Goal: Book appointment/travel/reservation

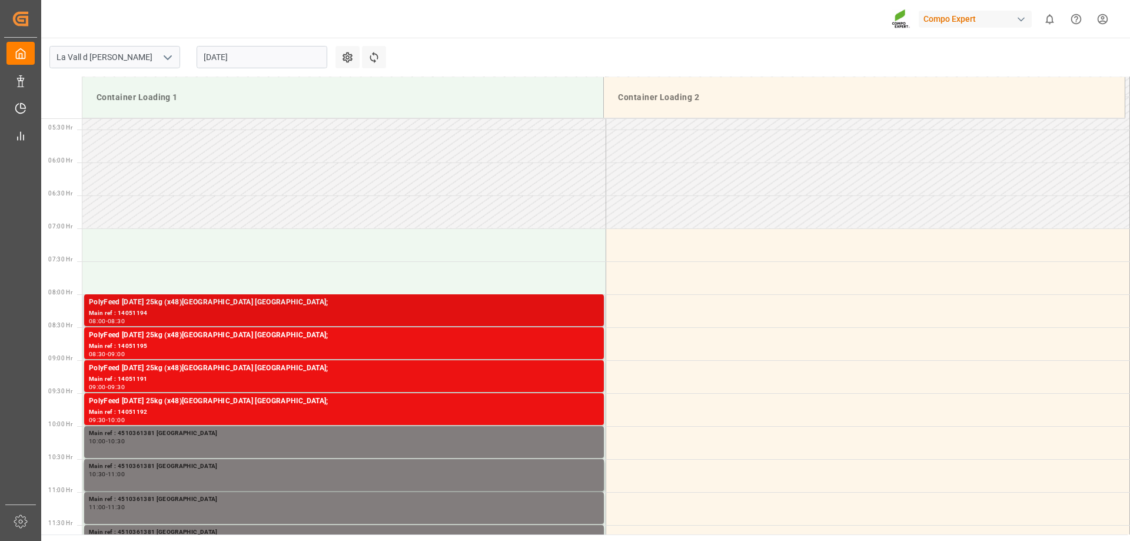
scroll to position [350, 0]
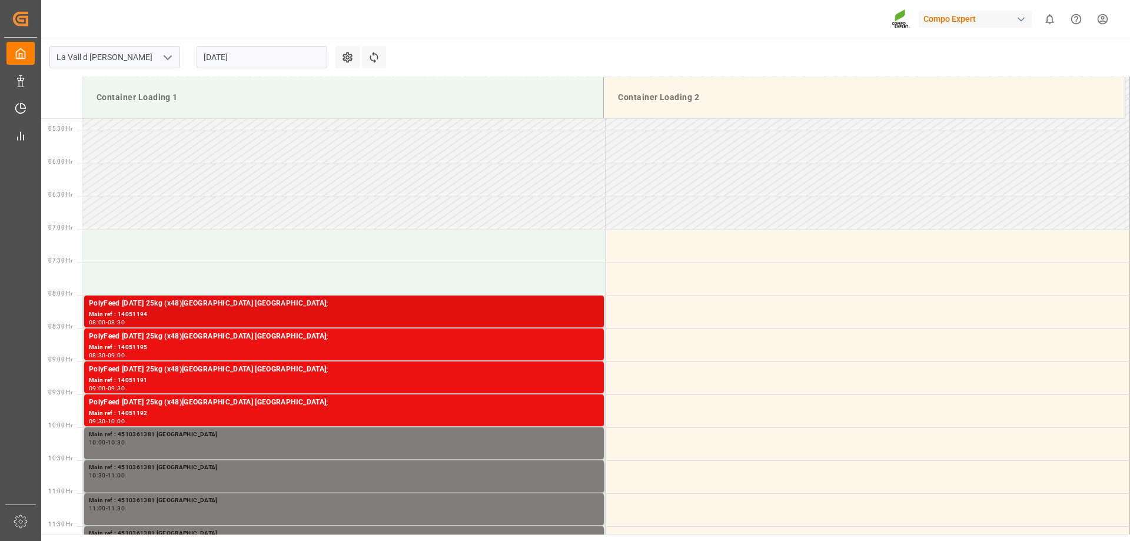
click at [163, 307] on div "PolyFeed [DATE] 25kg (x48)[GEOGRAPHIC_DATA] [GEOGRAPHIC_DATA];" at bounding box center [344, 304] width 510 height 12
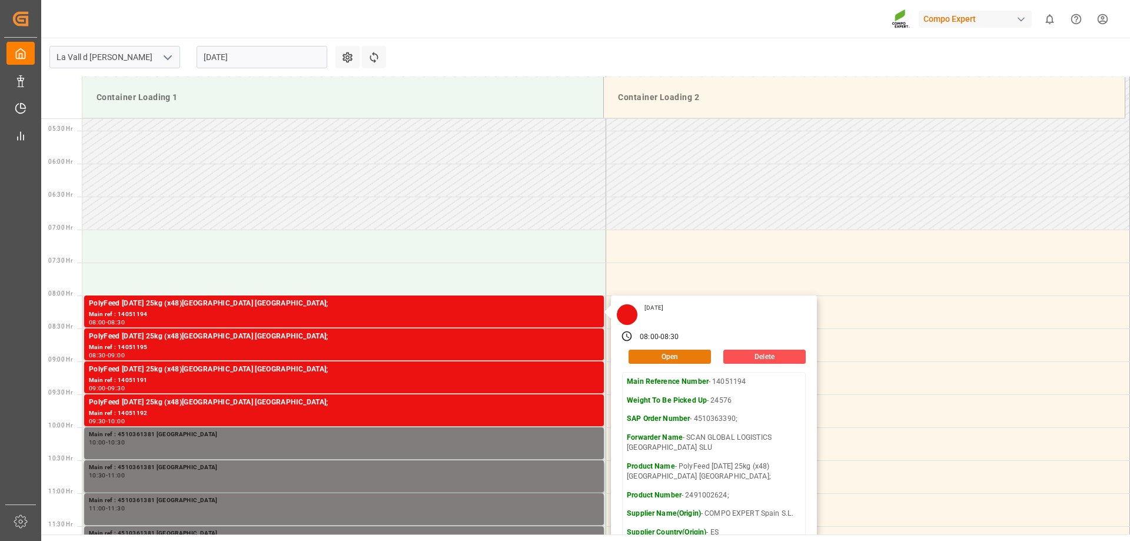
click at [667, 354] on button "Open" at bounding box center [670, 357] width 82 height 14
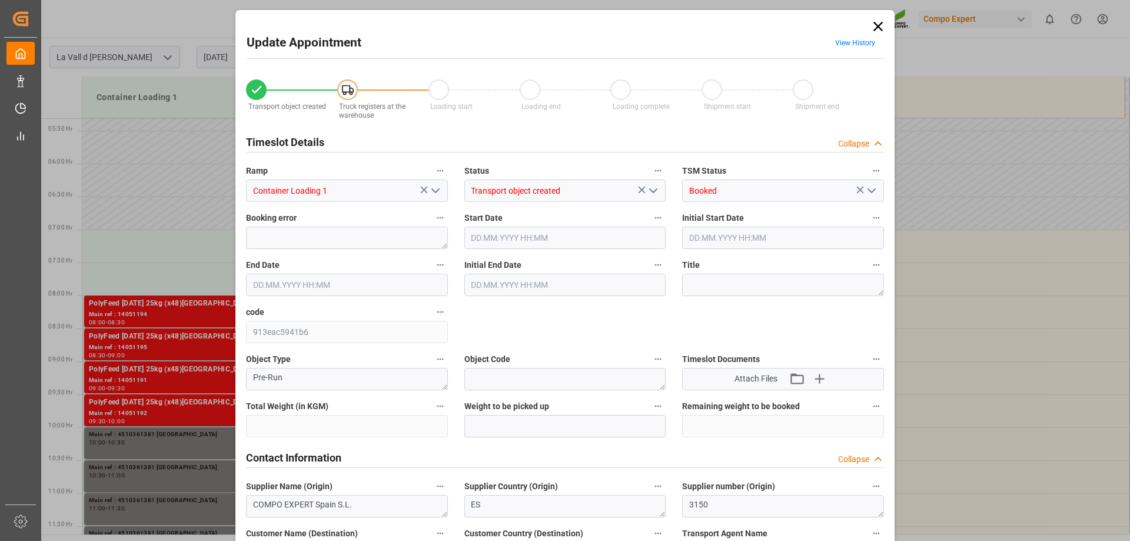
type input "24576"
type input "40"
type input "[DATE] 08:00"
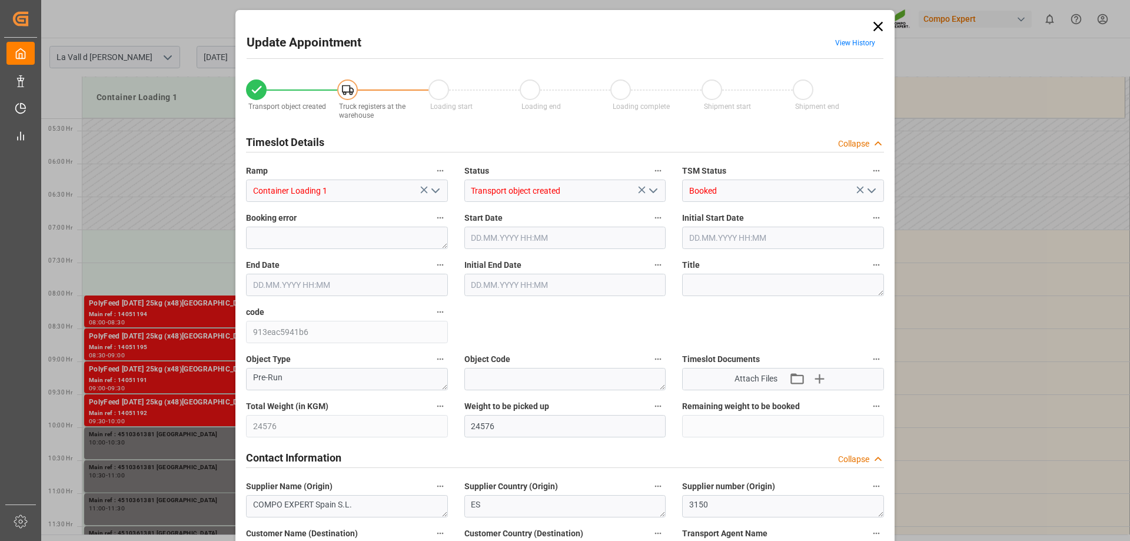
type input "[DATE] 08:30"
type input "[DATE] 08:25"
type input "[DATE] 07:10"
click at [870, 33] on icon at bounding box center [878, 26] width 16 height 16
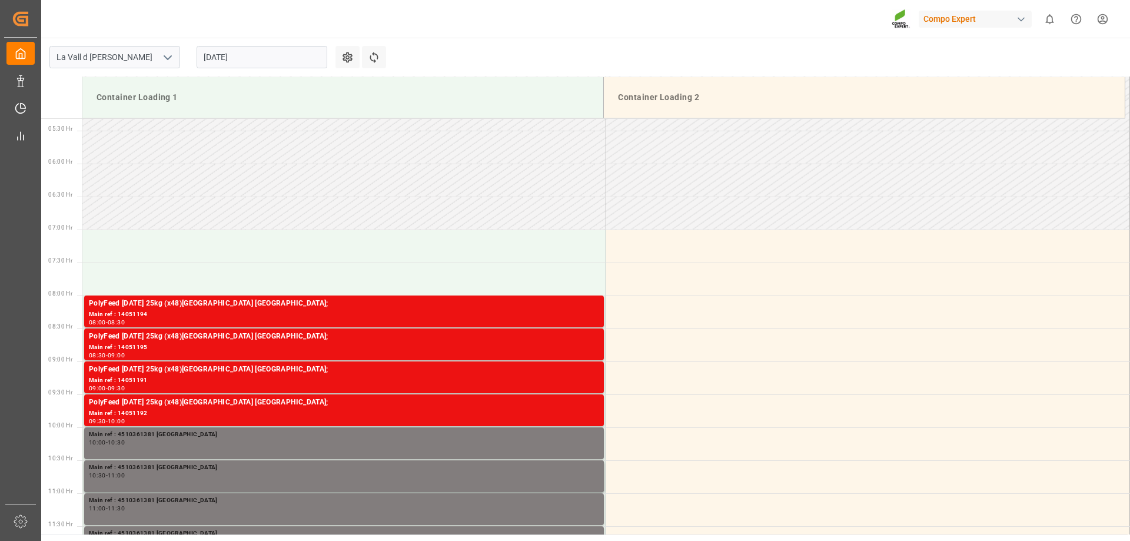
click at [277, 61] on input "[DATE]" at bounding box center [262, 57] width 131 height 22
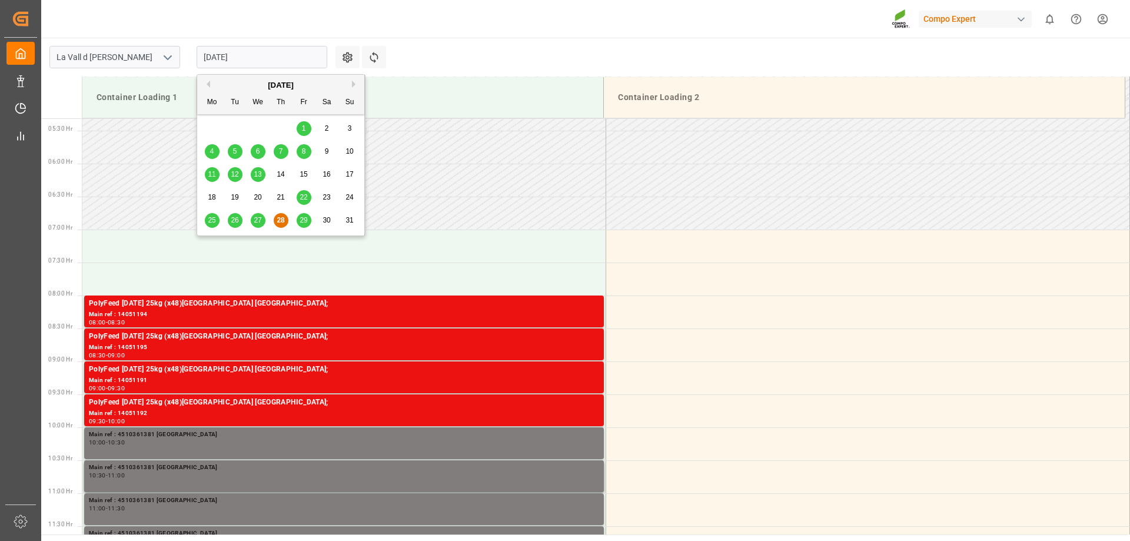
click at [301, 220] on span "29" at bounding box center [304, 220] width 8 height 8
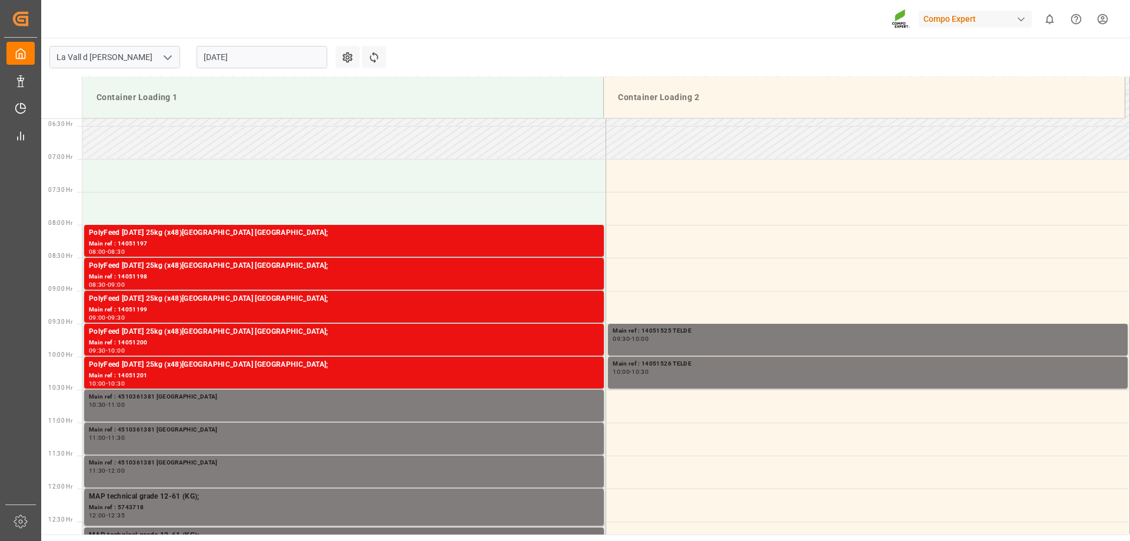
scroll to position [416, 0]
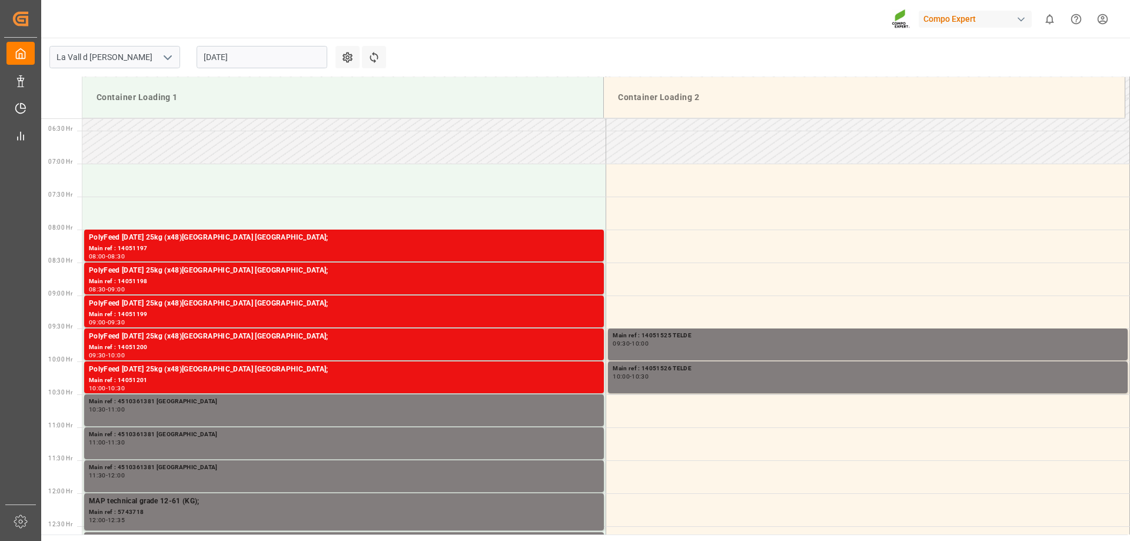
click at [222, 58] on input "[DATE]" at bounding box center [262, 57] width 131 height 22
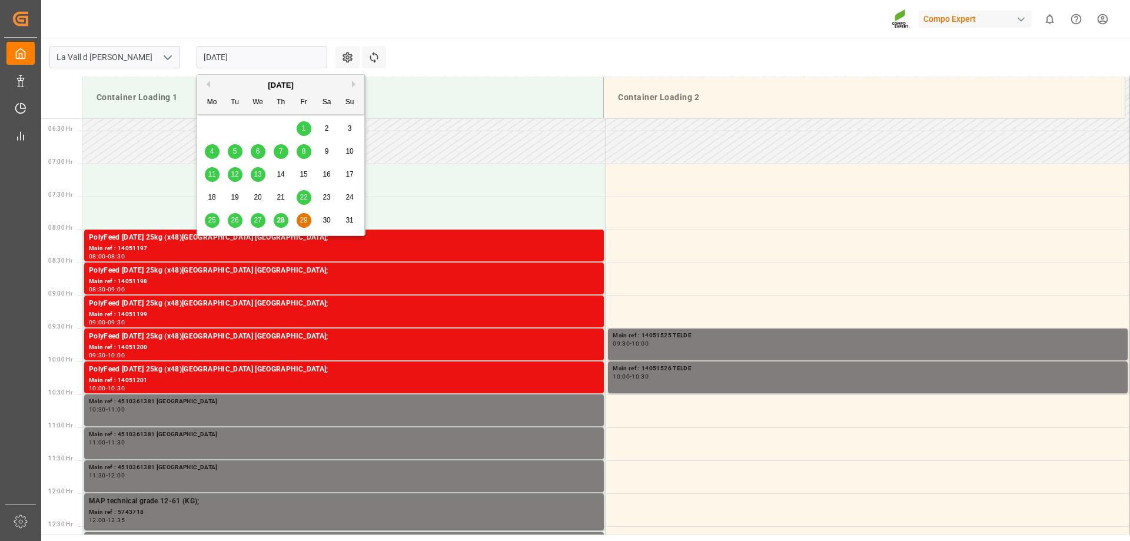
click at [280, 221] on span "28" at bounding box center [281, 220] width 8 height 8
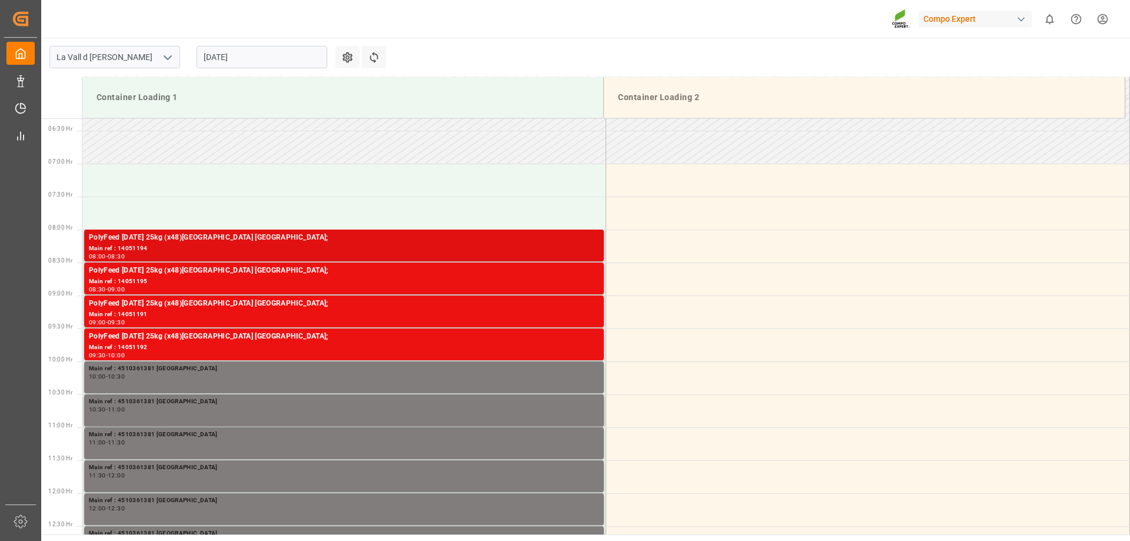
click at [194, 241] on div "PolyFeed [DATE] 25kg (x48)[GEOGRAPHIC_DATA] [GEOGRAPHIC_DATA];" at bounding box center [344, 238] width 510 height 12
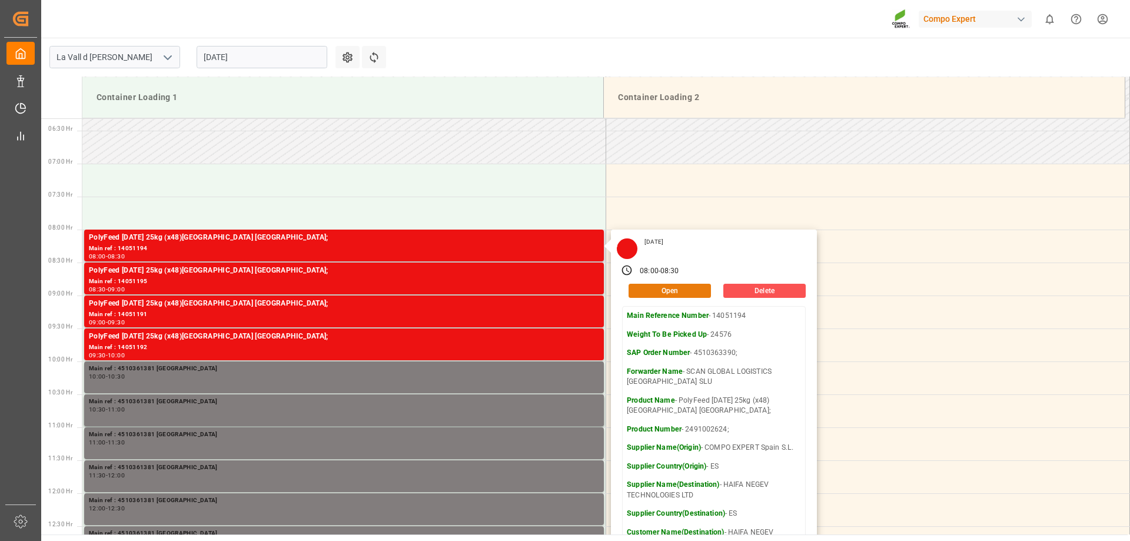
click at [673, 294] on button "Open" at bounding box center [670, 291] width 82 height 14
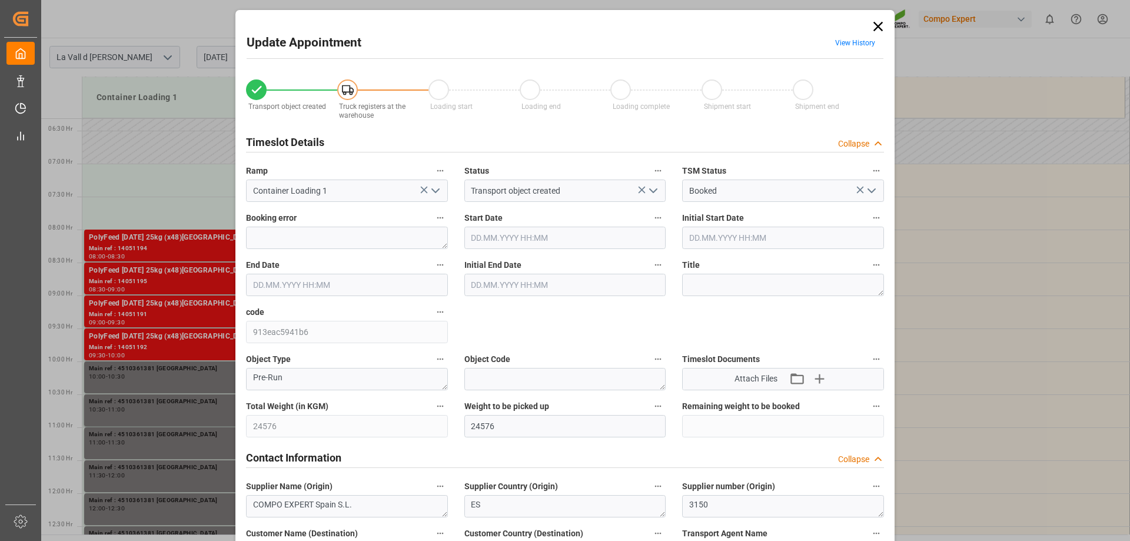
type input "[DATE] 08:00"
type input "[DATE] 08:30"
type input "[DATE] 08:25"
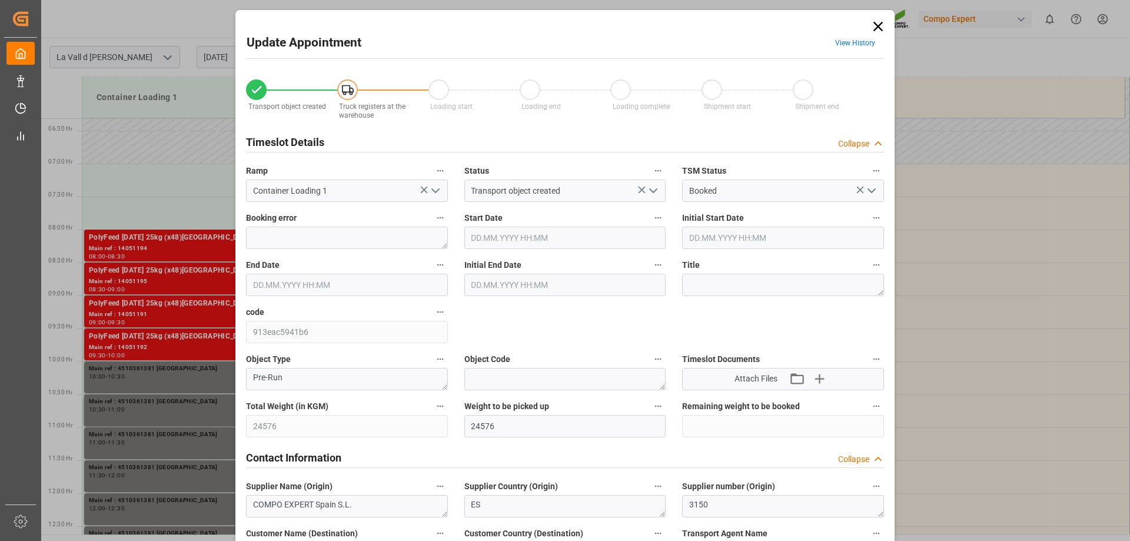
type input "[DATE] 07:10"
click at [488, 248] on div "Start Date [DATE] 08:00" at bounding box center [565, 229] width 218 height 47
click at [490, 230] on input "[DATE] 08:00" at bounding box center [565, 238] width 202 height 22
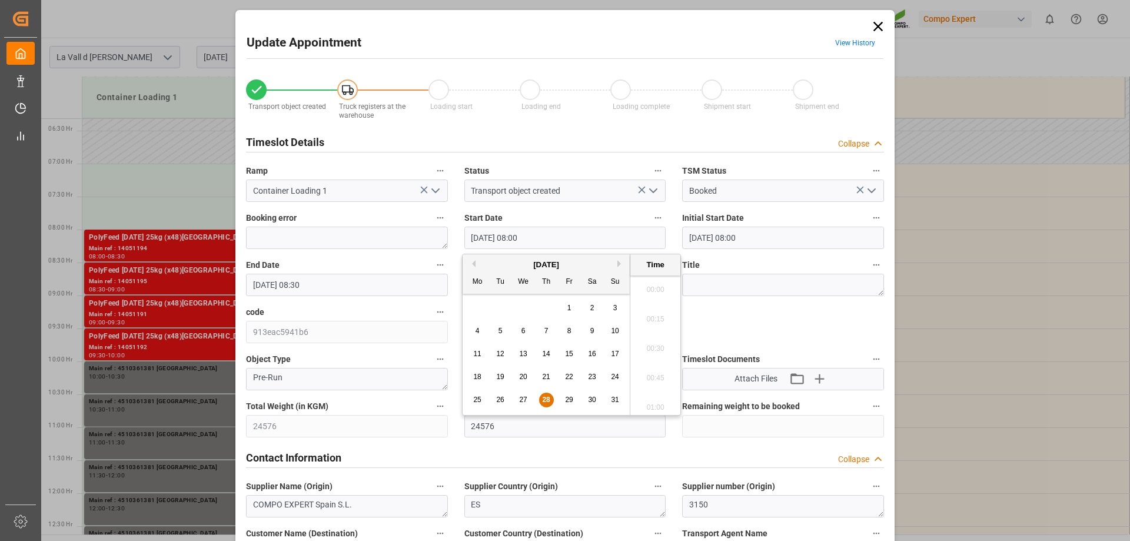
scroll to position [887, 0]
click at [566, 400] on span "29" at bounding box center [569, 400] width 8 height 8
click at [655, 350] on li "07:30" at bounding box center [655, 344] width 50 height 29
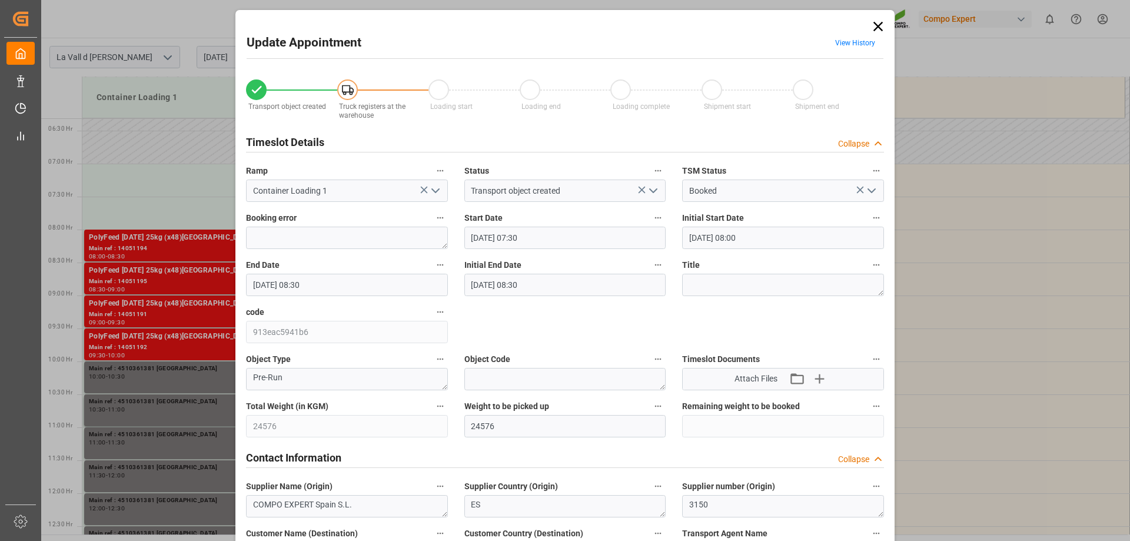
click at [556, 243] on input "[DATE] 07:30" at bounding box center [565, 238] width 202 height 22
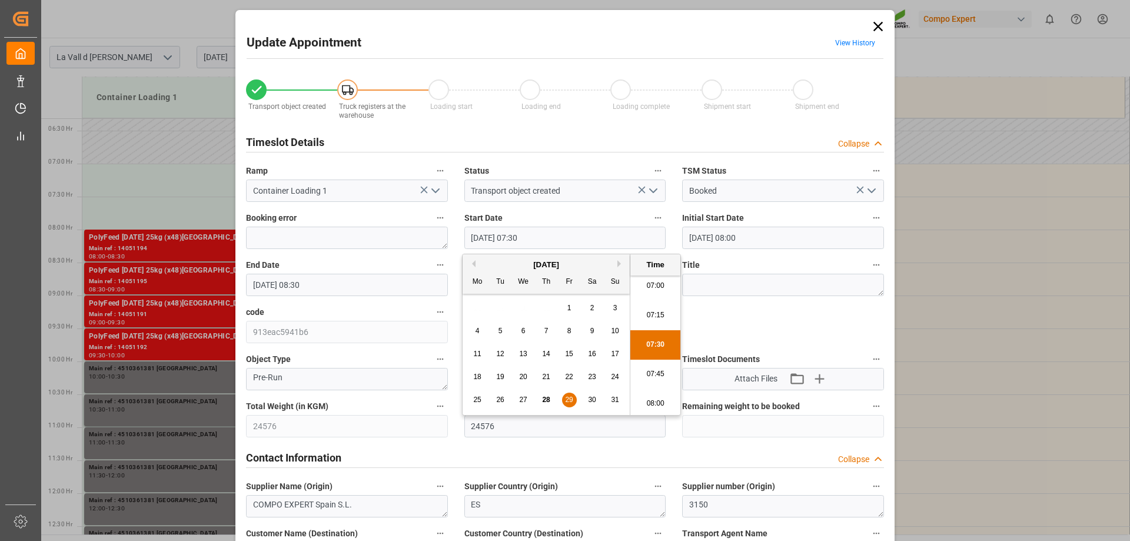
click at [656, 284] on li "07:00" at bounding box center [655, 285] width 50 height 29
type input "[DATE] 07:00"
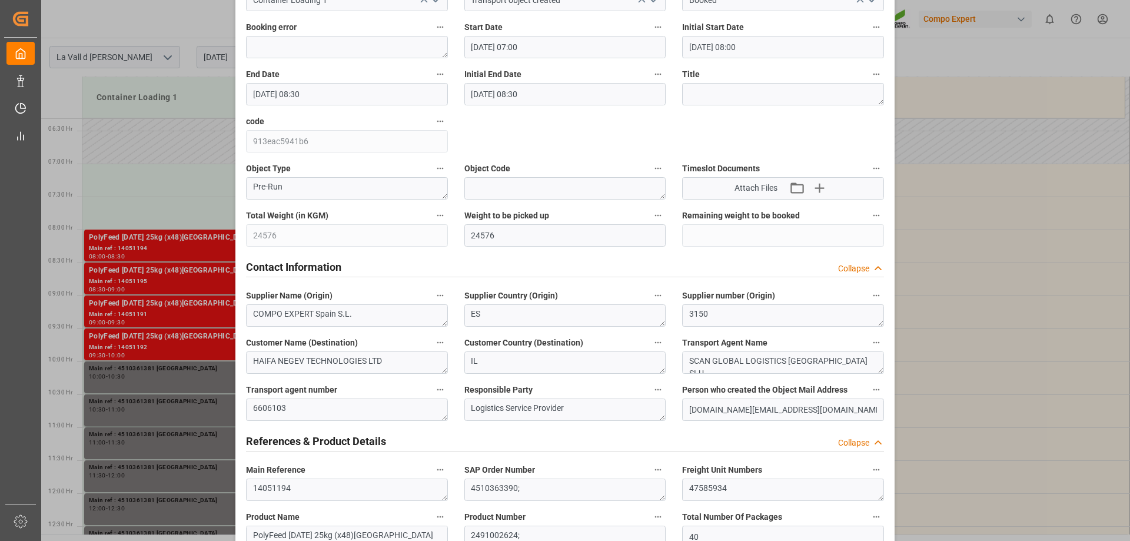
scroll to position [0, 0]
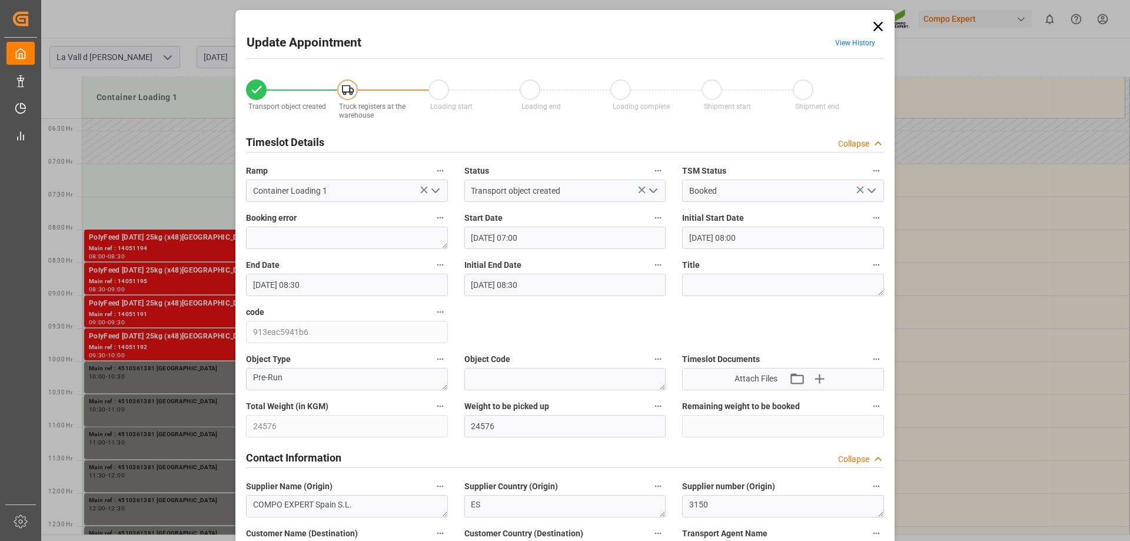
click at [300, 278] on input "[DATE] 08:30" at bounding box center [347, 285] width 202 height 22
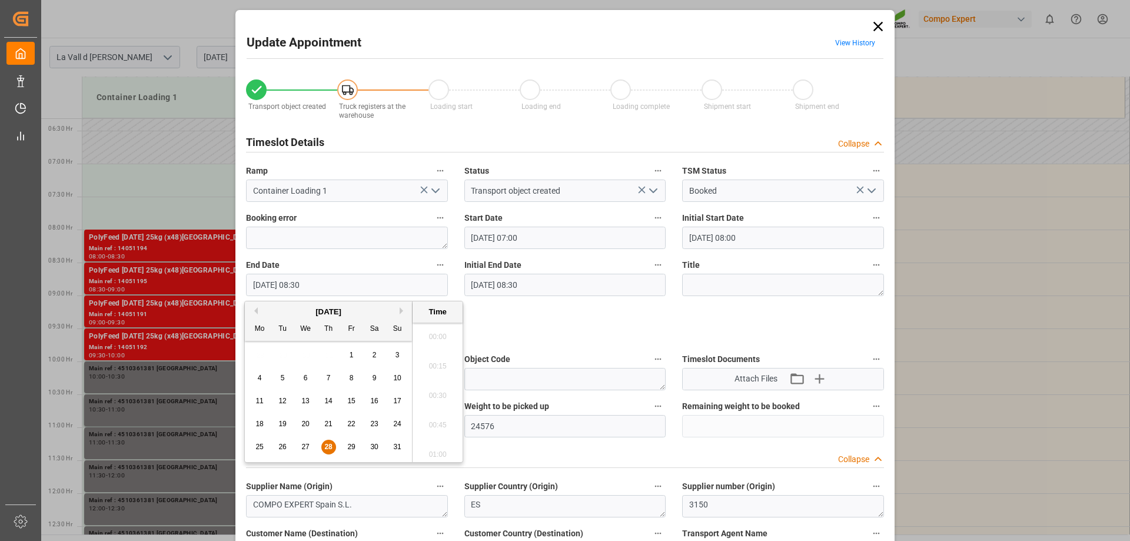
scroll to position [946, 0]
click at [354, 447] on span "29" at bounding box center [351, 447] width 8 height 8
click at [439, 442] on li "07:30" at bounding box center [438, 450] width 50 height 29
type input "[DATE] 07:30"
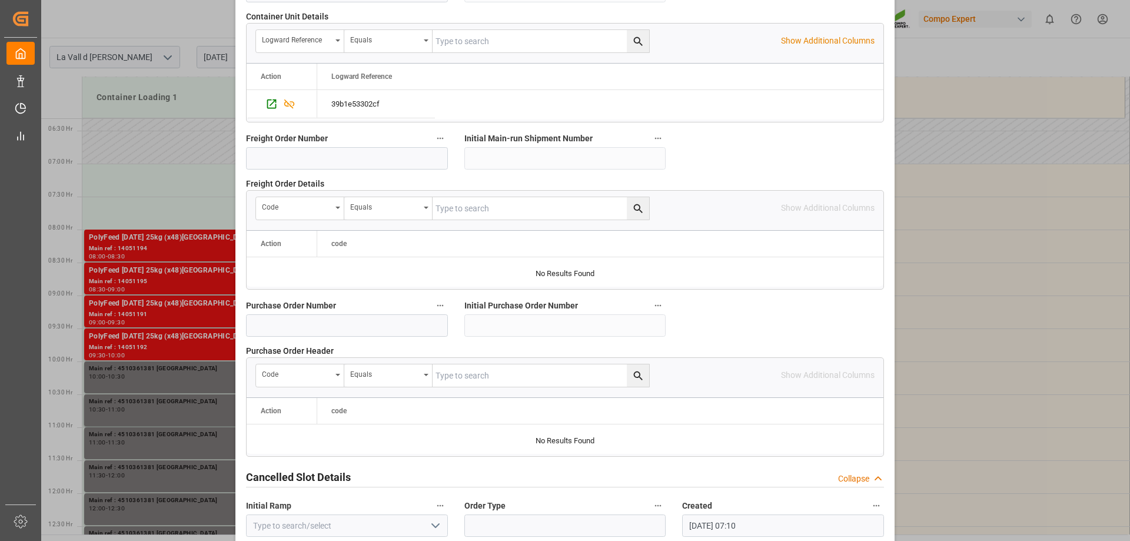
scroll to position [1092, 0]
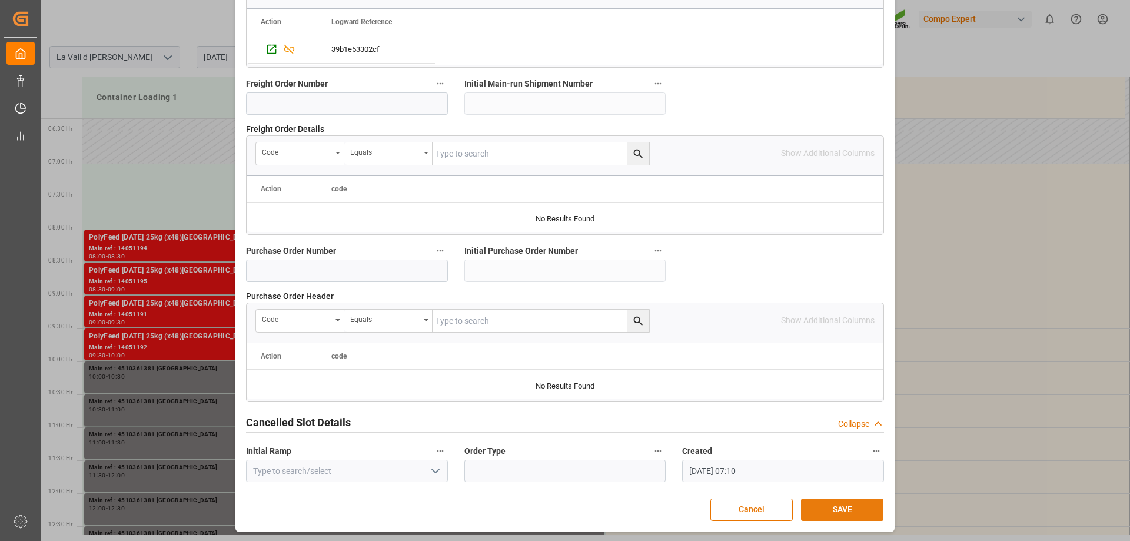
click at [839, 509] on button "SAVE" at bounding box center [842, 510] width 82 height 22
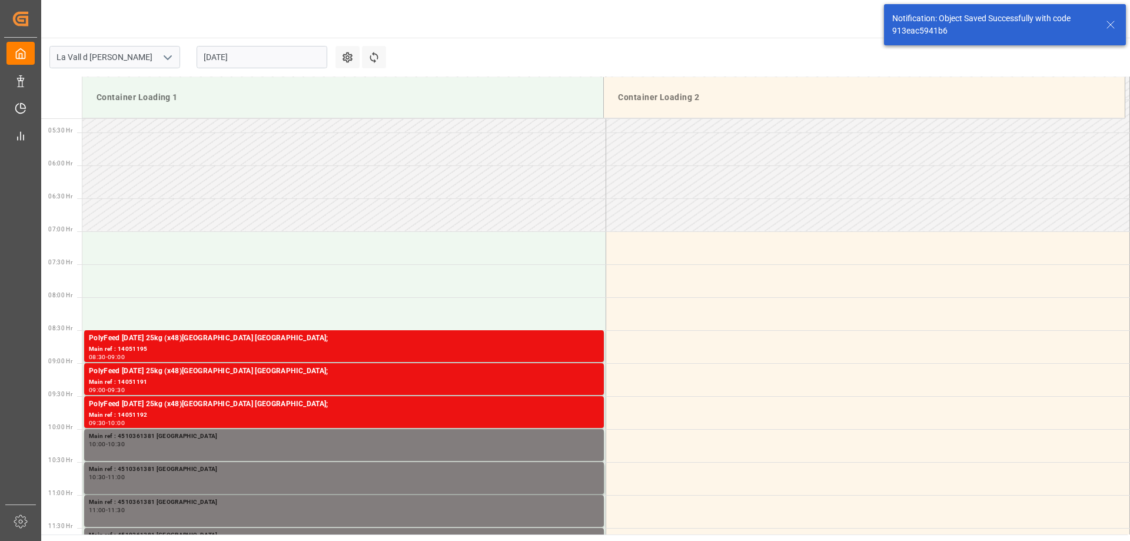
scroll to position [388, 0]
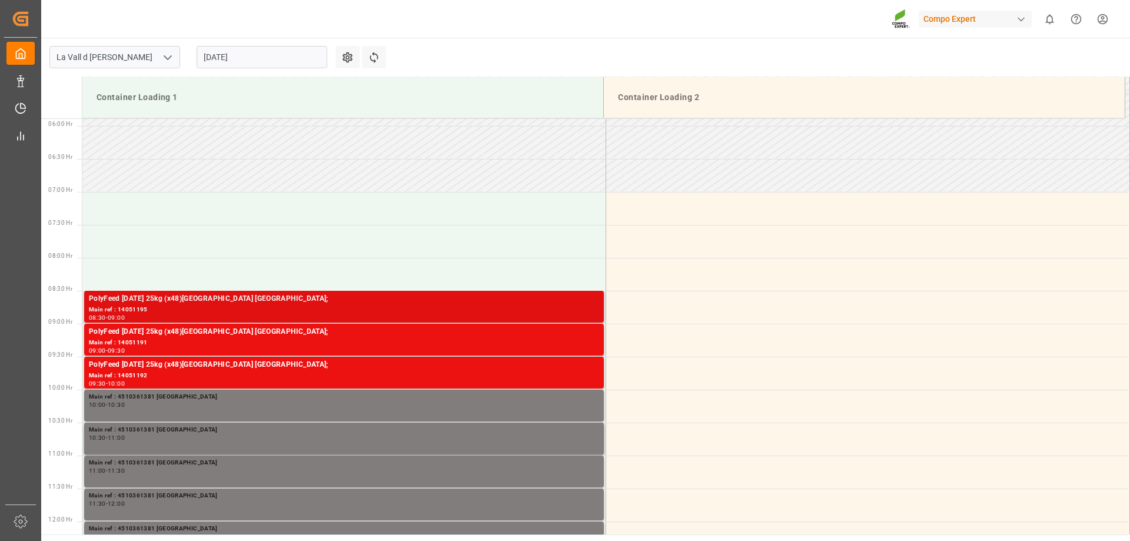
click at [268, 297] on div "PolyFeed [DATE] 25kg (x48)[GEOGRAPHIC_DATA] [GEOGRAPHIC_DATA];" at bounding box center [344, 299] width 510 height 12
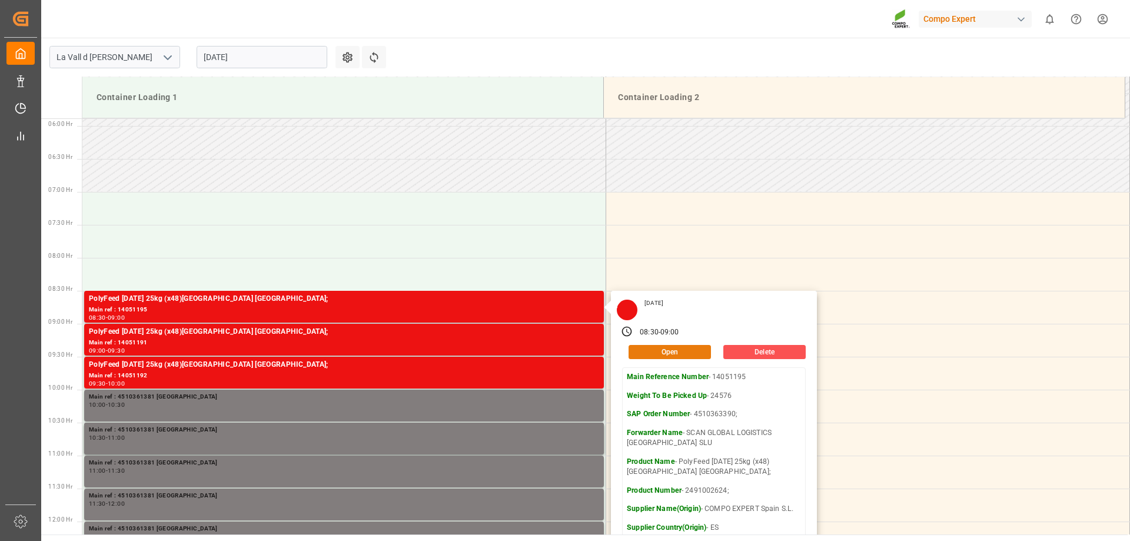
click at [645, 346] on button "Open" at bounding box center [670, 352] width 82 height 14
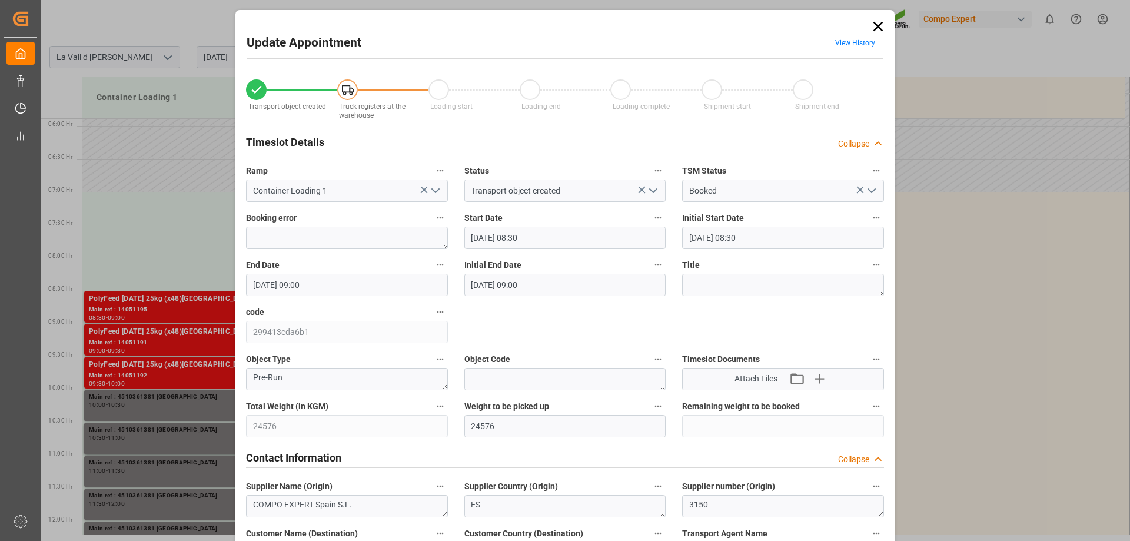
click at [491, 224] on div "Start Date [DATE] 08:30" at bounding box center [565, 229] width 218 height 47
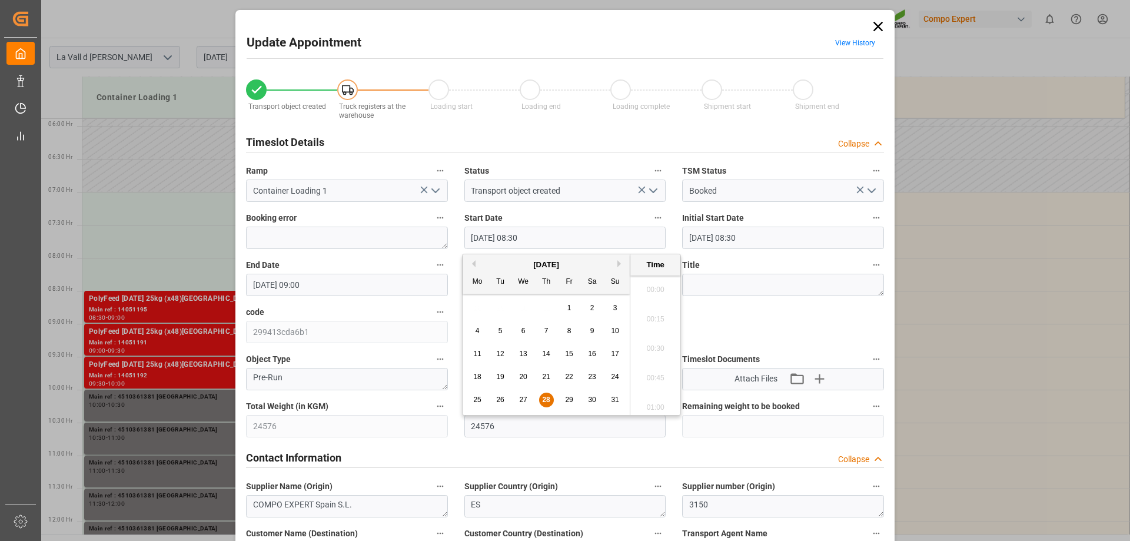
scroll to position [946, 0]
click at [563, 400] on div "29" at bounding box center [569, 400] width 15 height 14
click at [665, 343] on li "07:30" at bounding box center [655, 344] width 50 height 29
type input "[DATE] 07:30"
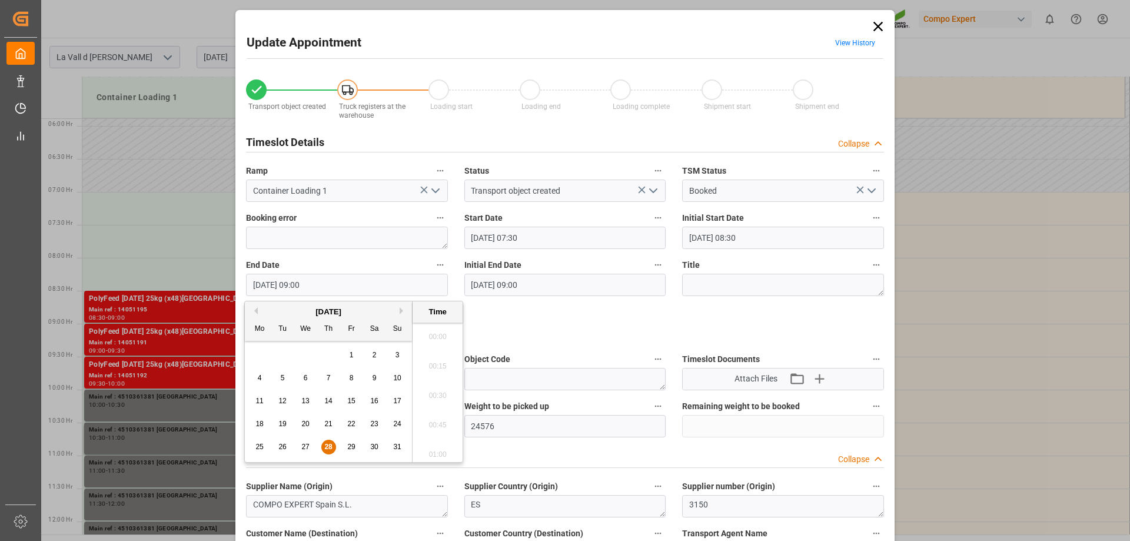
drag, startPoint x: 272, startPoint y: 276, endPoint x: 280, endPoint y: 282, distance: 9.7
click at [273, 277] on input "[DATE] 09:00" at bounding box center [347, 285] width 202 height 22
click at [352, 455] on div "25 26 27 28 29 30 31" at bounding box center [328, 447] width 161 height 23
click at [347, 445] on span "29" at bounding box center [351, 447] width 8 height 8
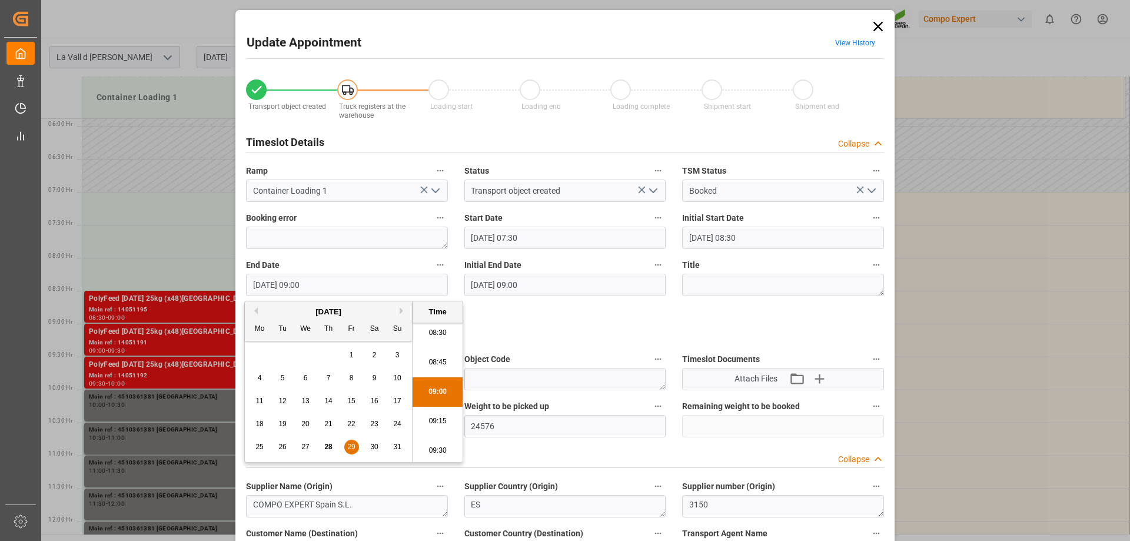
scroll to position [946, 0]
click at [435, 338] on li "08:00" at bounding box center [438, 332] width 50 height 29
type input "[DATE] 08:00"
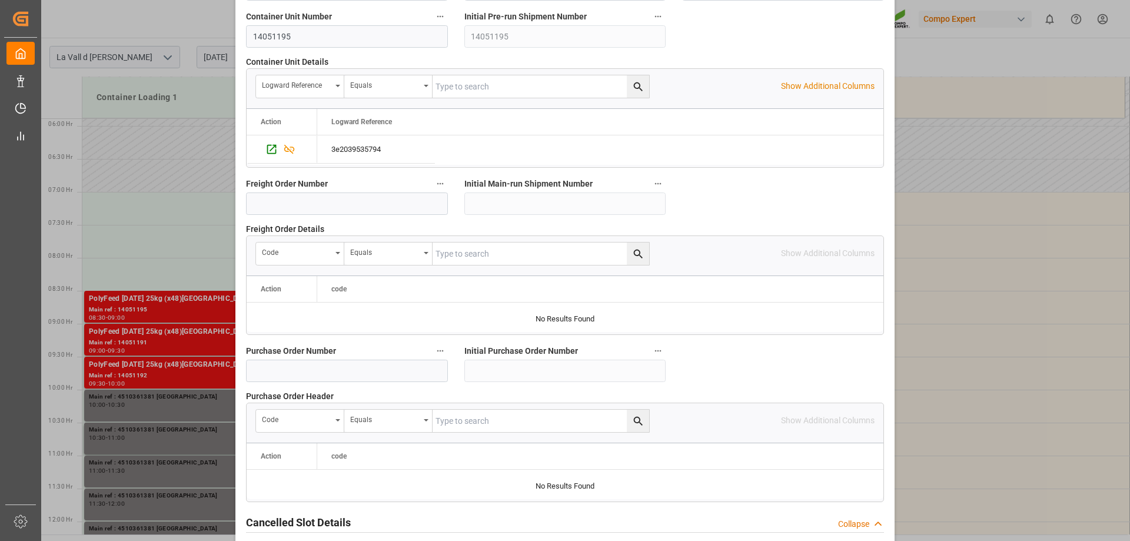
scroll to position [1060, 0]
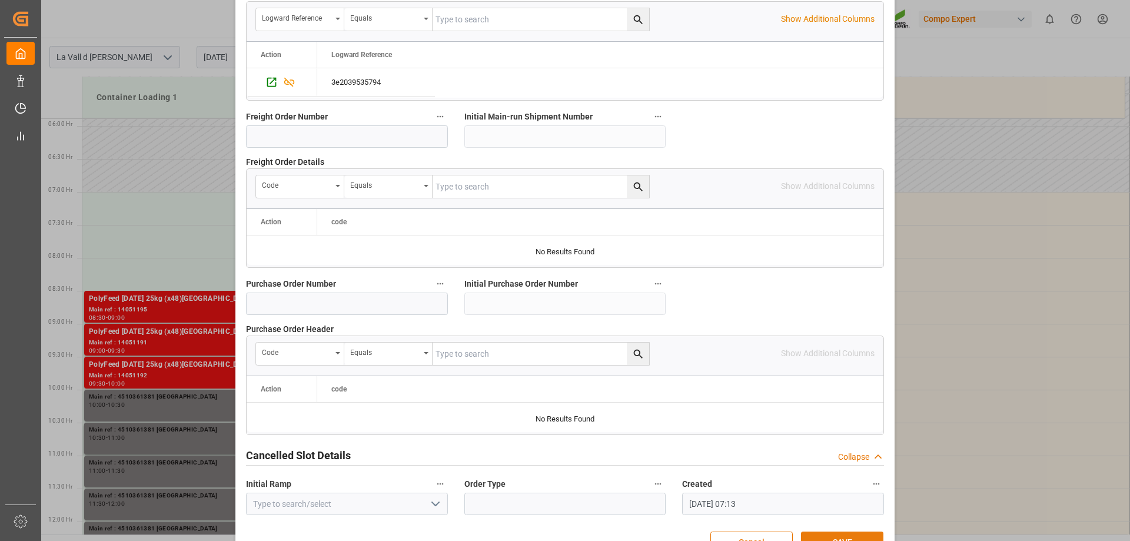
click at [845, 533] on button "SAVE" at bounding box center [842, 543] width 82 height 22
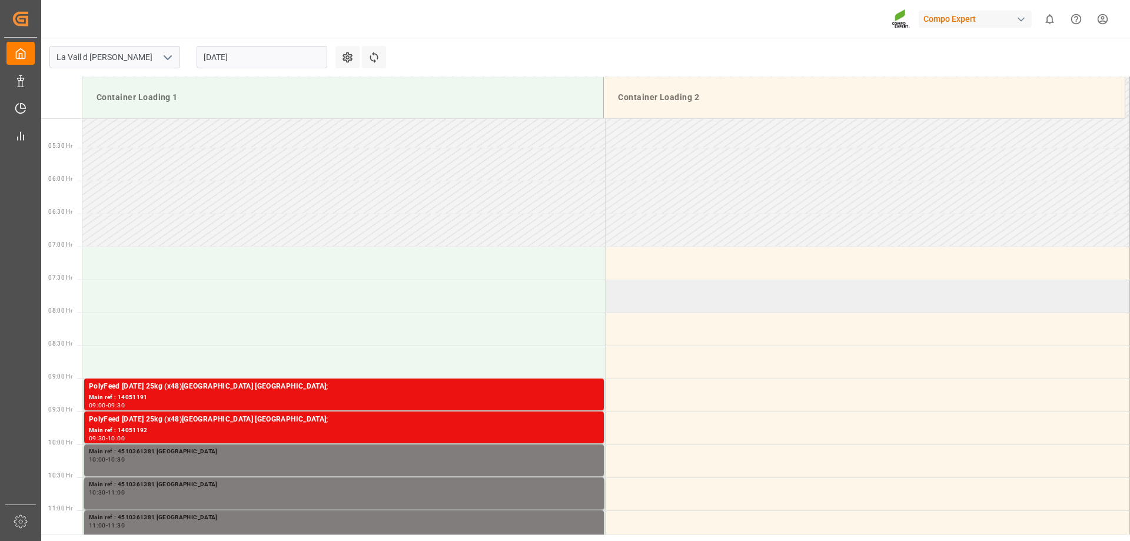
scroll to position [388, 0]
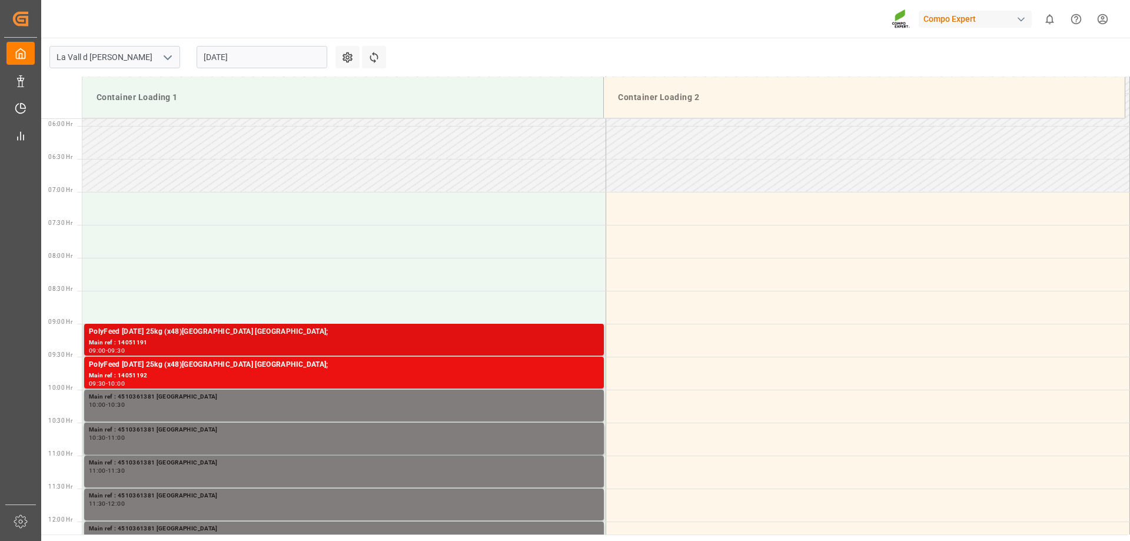
click at [226, 337] on div "PolyFeed [DATE] 25kg (x48)[GEOGRAPHIC_DATA] [GEOGRAPHIC_DATA];" at bounding box center [344, 332] width 510 height 12
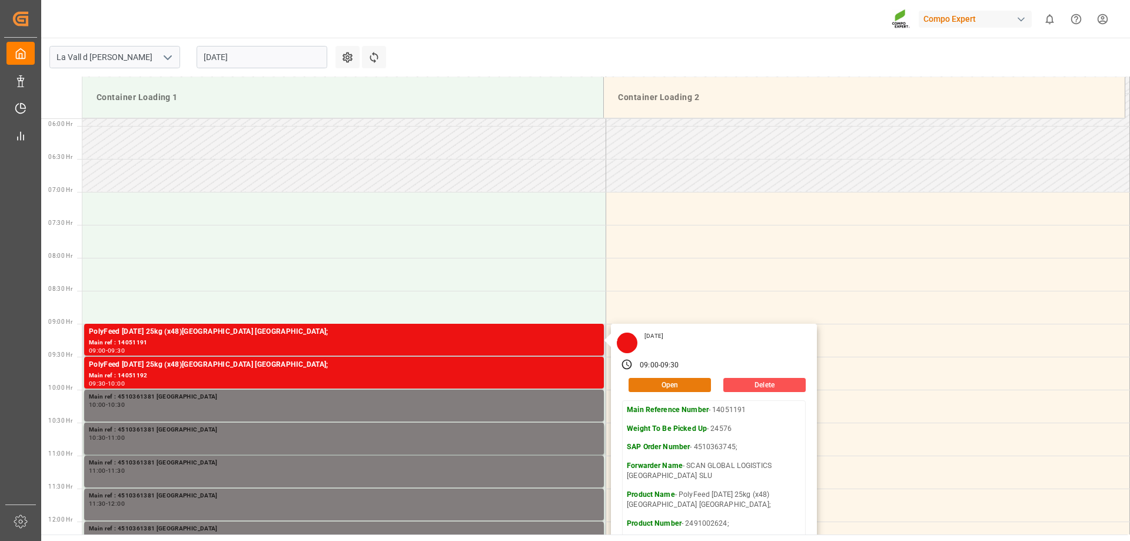
click at [666, 381] on button "Open" at bounding box center [670, 385] width 82 height 14
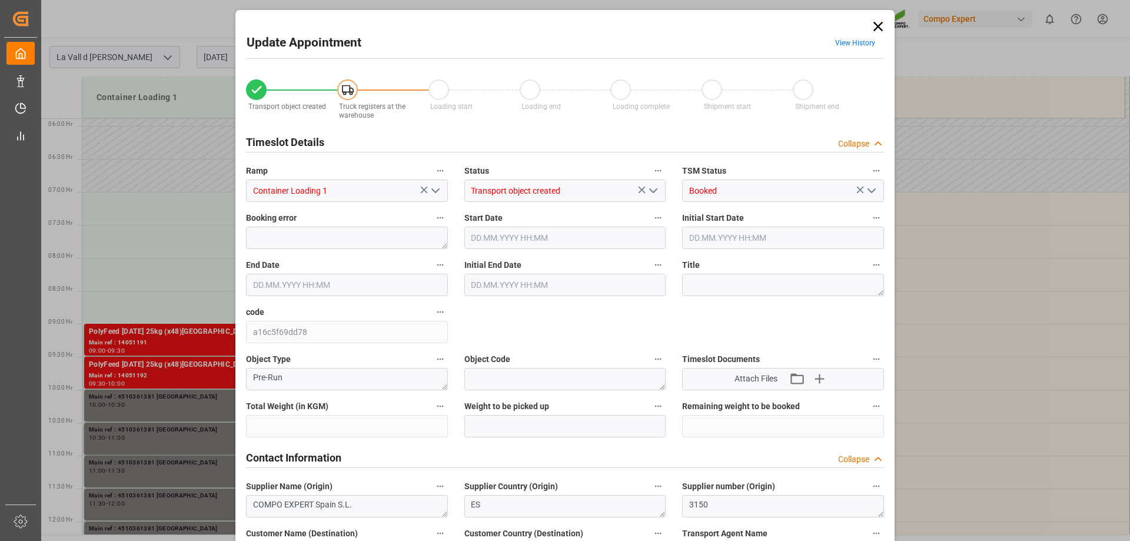
type input "24576"
type input "40"
type input "[DATE] 09:00"
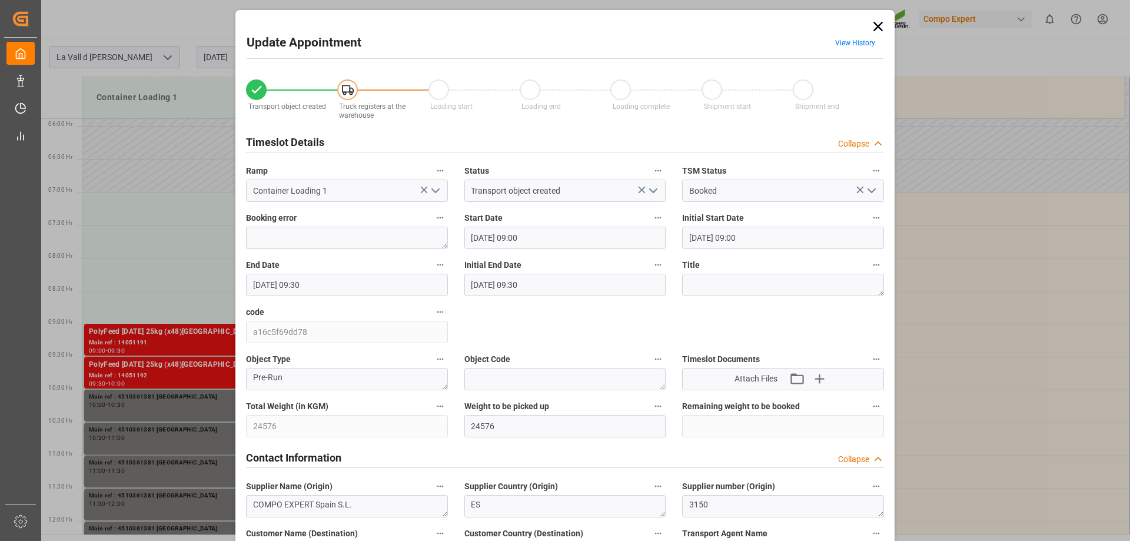
type input "[DATE] 09:30"
type input "[DATE] 08:22"
type input "[DATE] 07:15"
click at [487, 249] on div "Start Date [DATE] 09:00" at bounding box center [565, 229] width 218 height 47
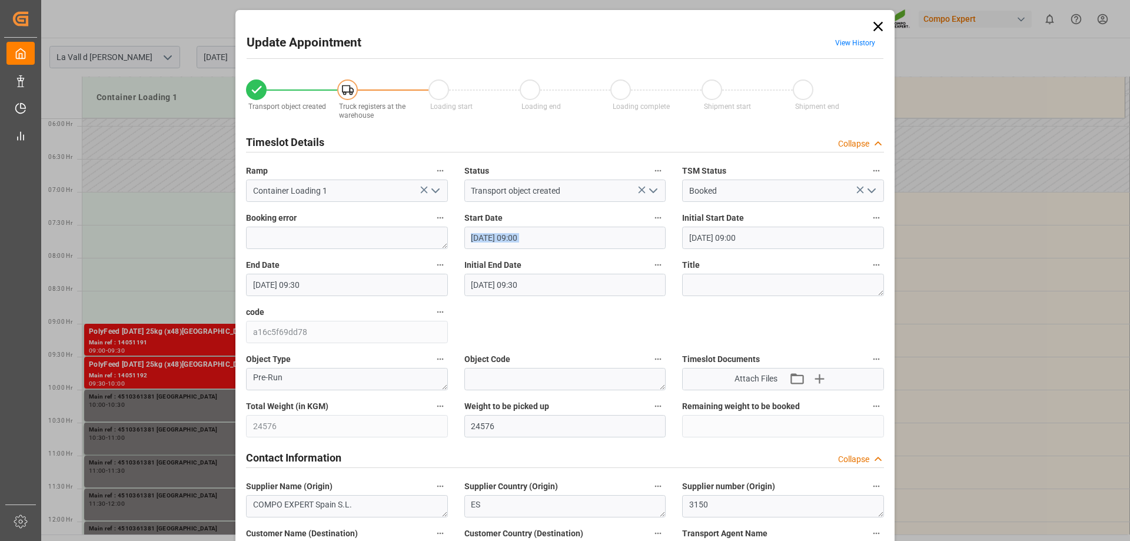
click at [488, 248] on div "Start Date [DATE] 09:00" at bounding box center [565, 229] width 218 height 47
click at [493, 233] on input "[DATE] 09:00" at bounding box center [565, 238] width 202 height 22
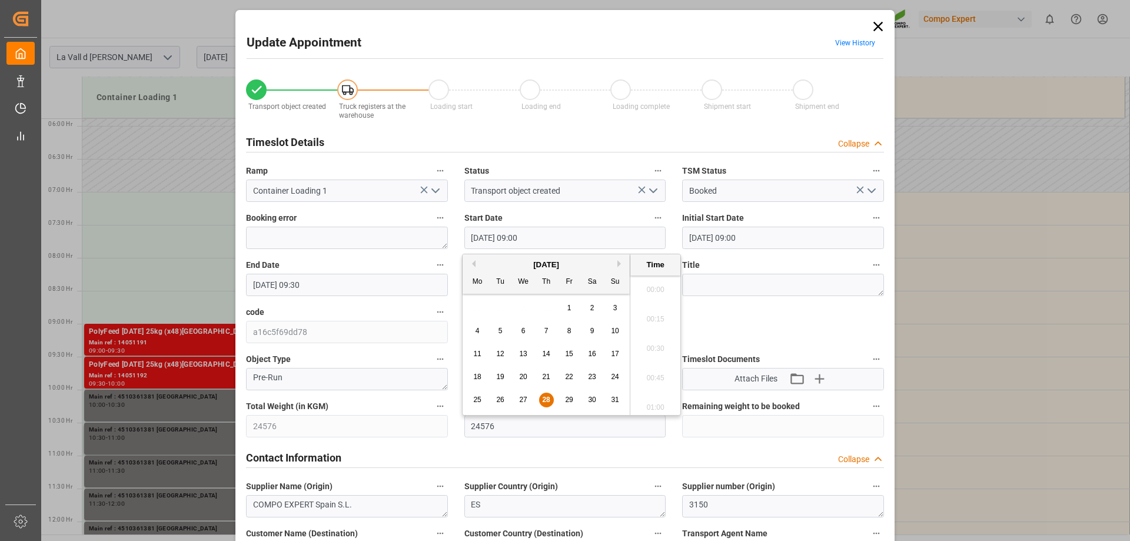
scroll to position [1005, 0]
click at [572, 401] on span "29" at bounding box center [569, 400] width 8 height 8
type input "[DATE] 09:00"
click at [430, 192] on icon "open menu" at bounding box center [436, 191] width 14 height 14
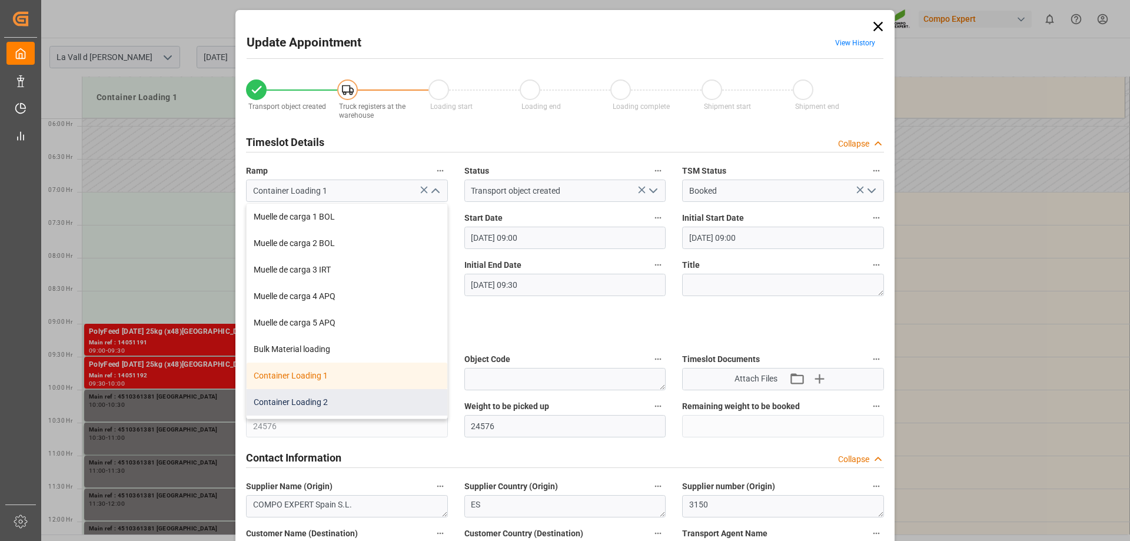
drag, startPoint x: 345, startPoint y: 403, endPoint x: 496, endPoint y: 333, distance: 165.9
click at [346, 403] on div "Container Loading 2" at bounding box center [347, 402] width 201 height 26
type input "Container Loading 2"
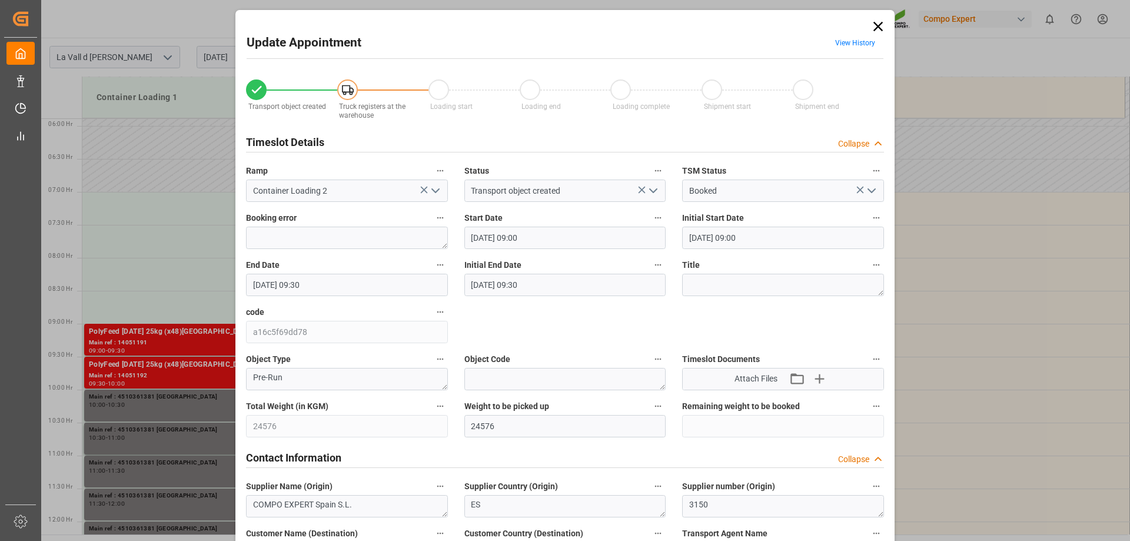
click at [510, 240] on input "[DATE] 09:00" at bounding box center [565, 238] width 202 height 22
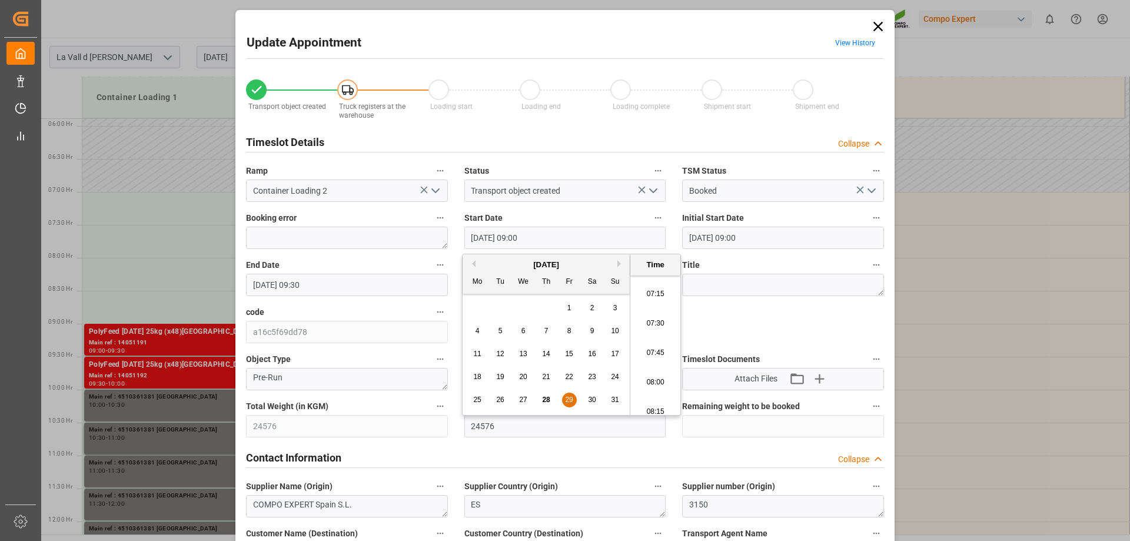
scroll to position [828, 0]
click at [657, 293] on li "07:00" at bounding box center [655, 285] width 50 height 29
type input "[DATE] 07:00"
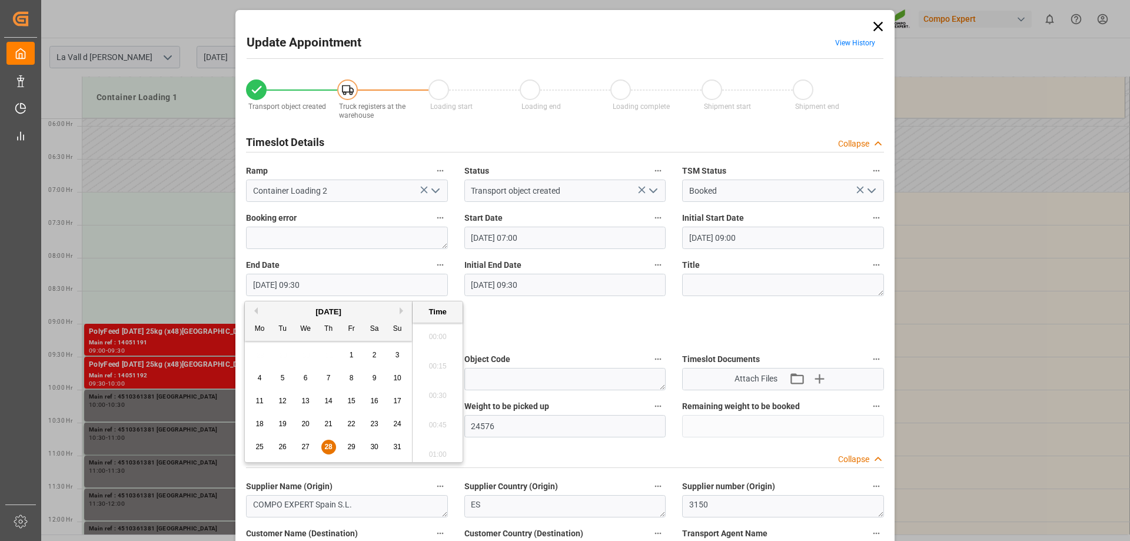
click at [356, 280] on input "[DATE] 09:30" at bounding box center [347, 285] width 202 height 22
click at [344, 446] on div "29" at bounding box center [351, 447] width 15 height 14
click at [435, 393] on li "07:30" at bounding box center [438, 391] width 50 height 29
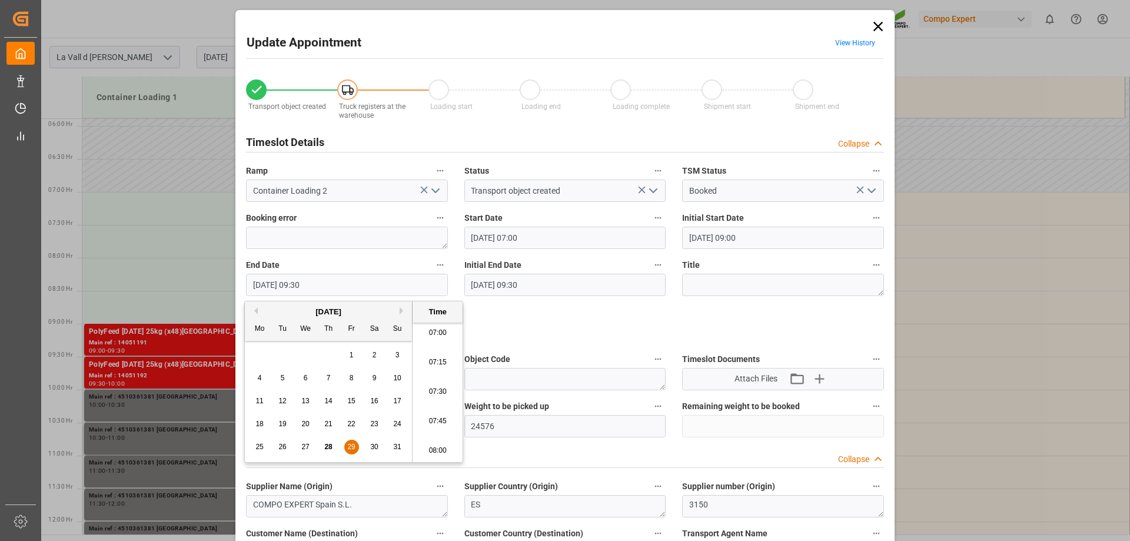
type input "[DATE] 07:30"
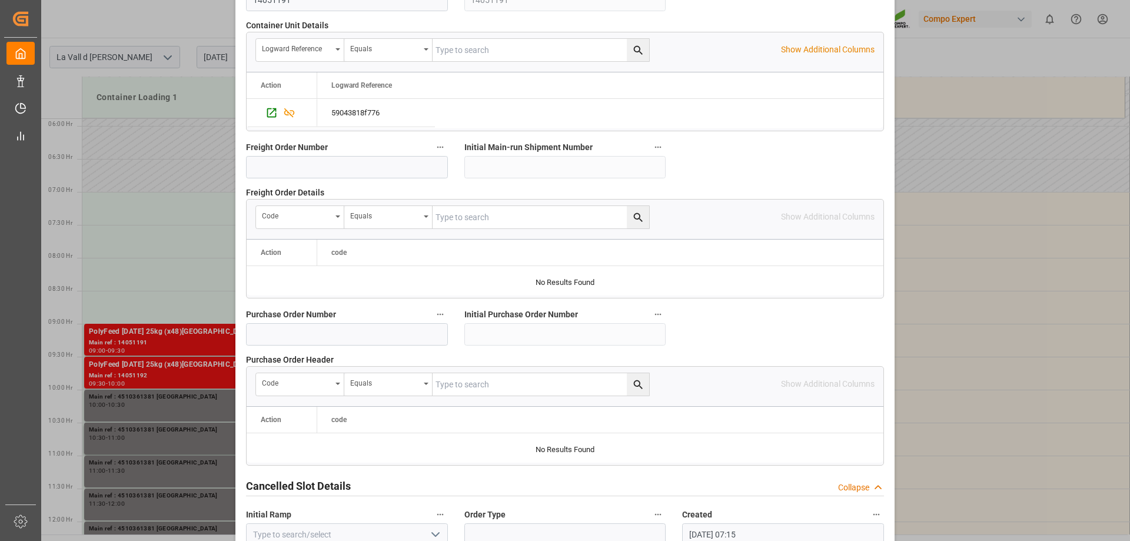
scroll to position [1092, 0]
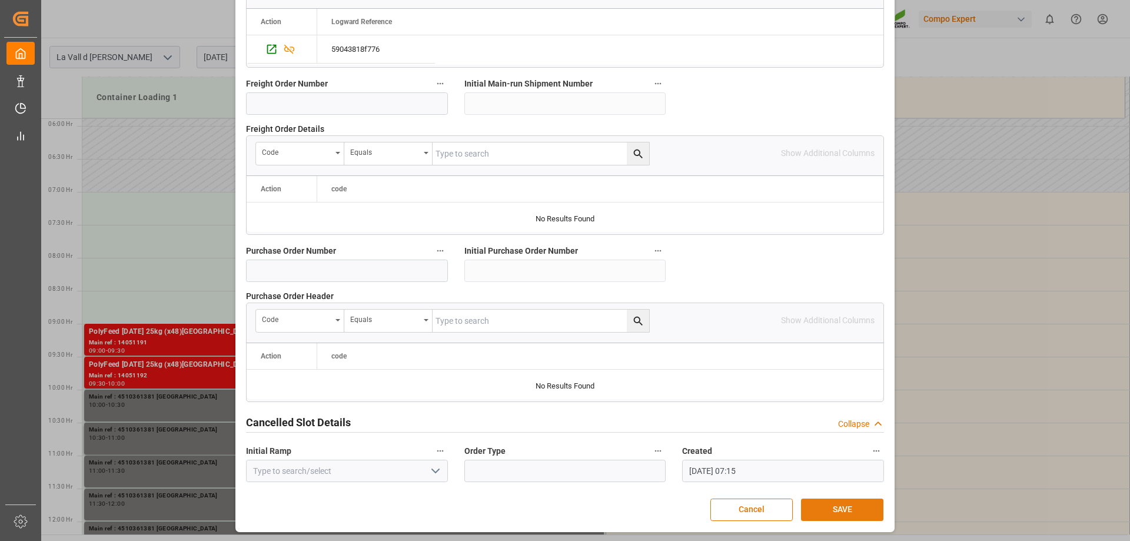
click at [839, 517] on button "SAVE" at bounding box center [842, 510] width 82 height 22
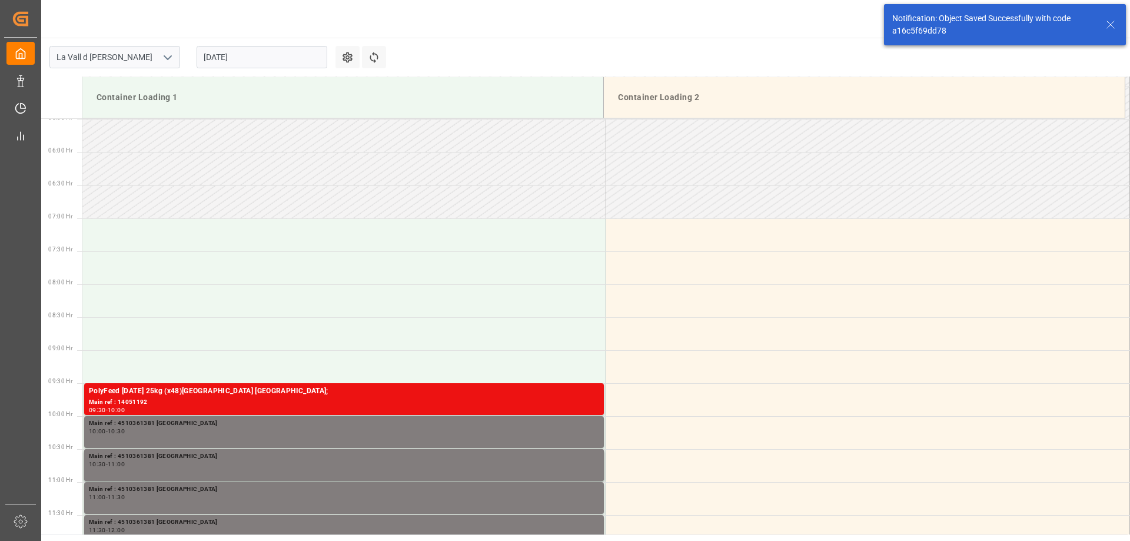
scroll to position [388, 0]
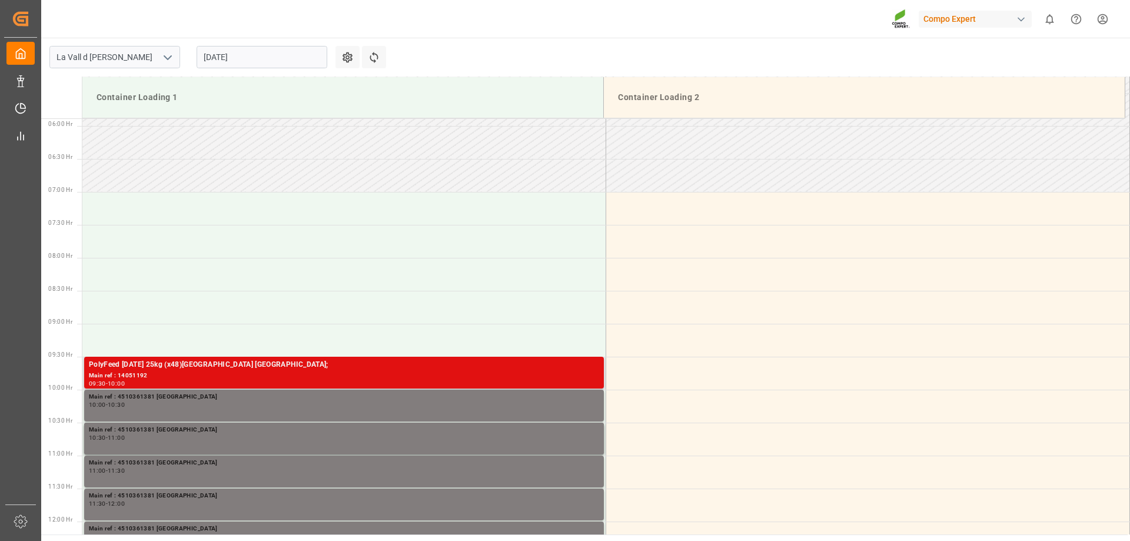
click at [483, 368] on div "PolyFeed [DATE] 25kg (x48)[GEOGRAPHIC_DATA] [GEOGRAPHIC_DATA];" at bounding box center [344, 365] width 510 height 12
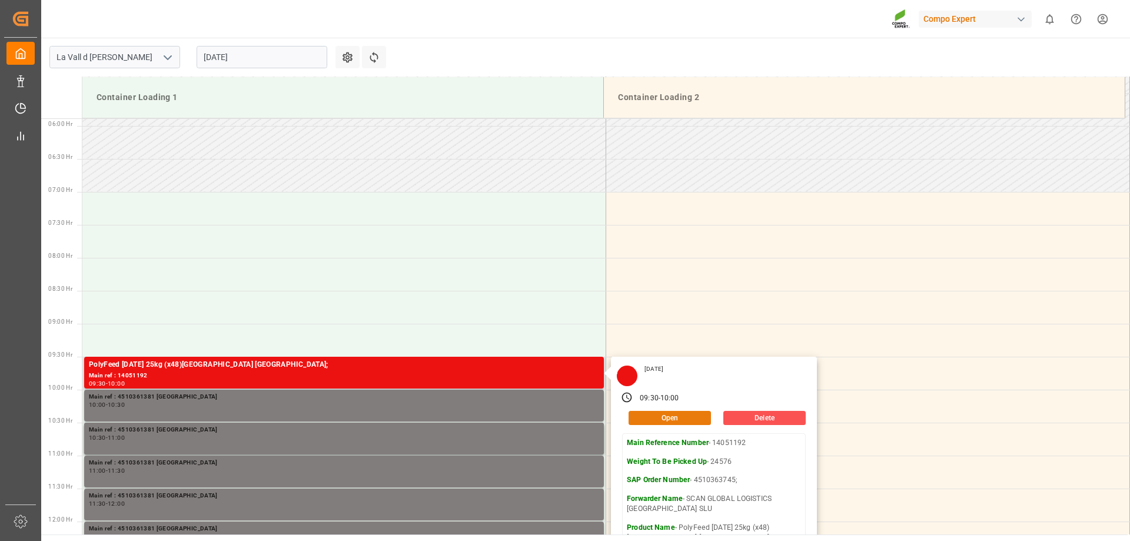
click at [666, 417] on button "Open" at bounding box center [670, 418] width 82 height 14
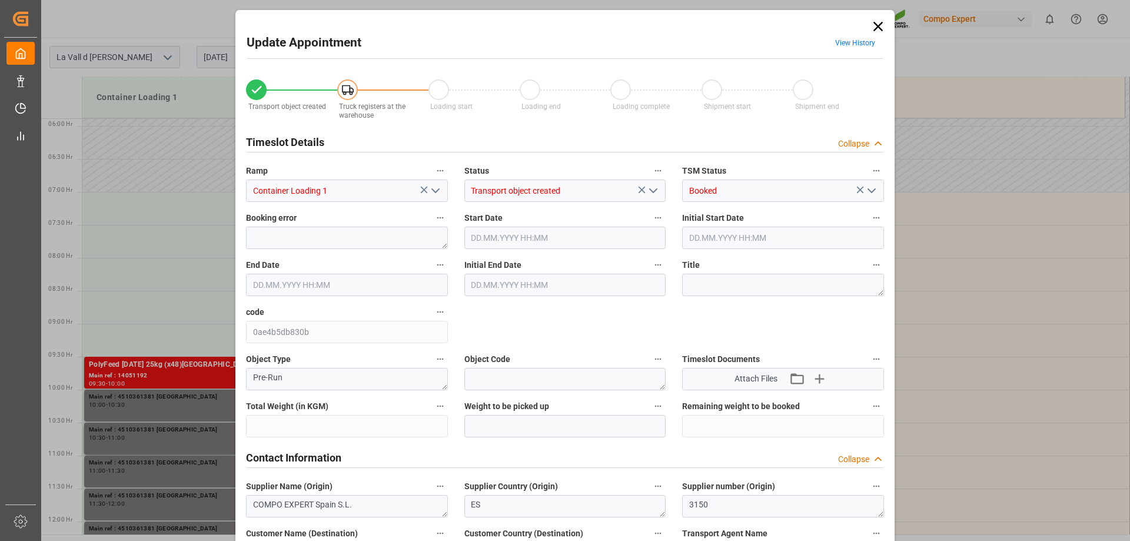
type input "24576"
type input "40"
type input "[DATE] 09:30"
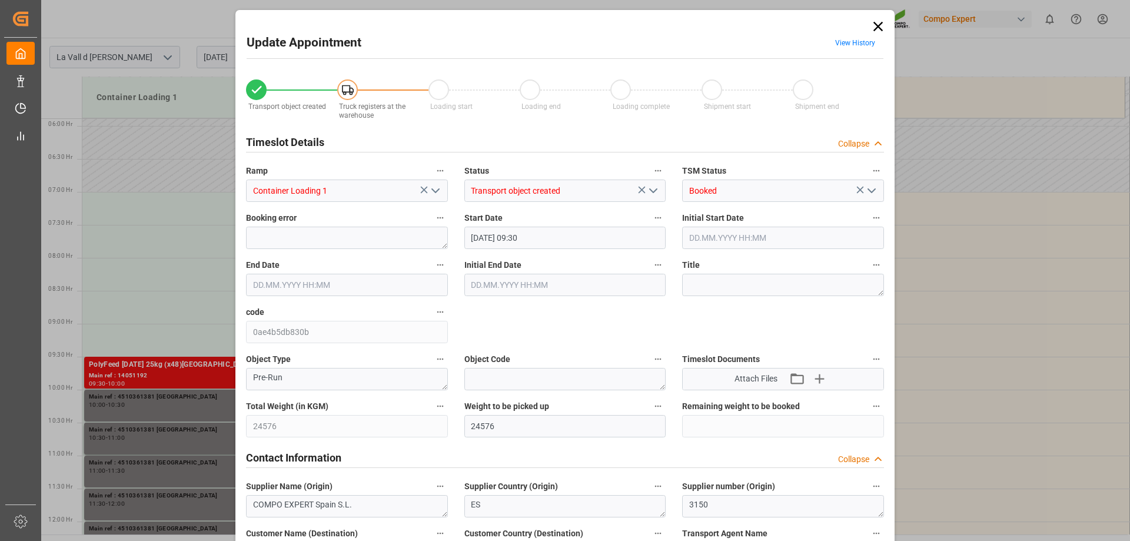
type input "[DATE] 10:00"
type input "[DATE] 08:24"
type input "[DATE] 07:16"
click at [433, 185] on icon "open menu" at bounding box center [436, 191] width 14 height 14
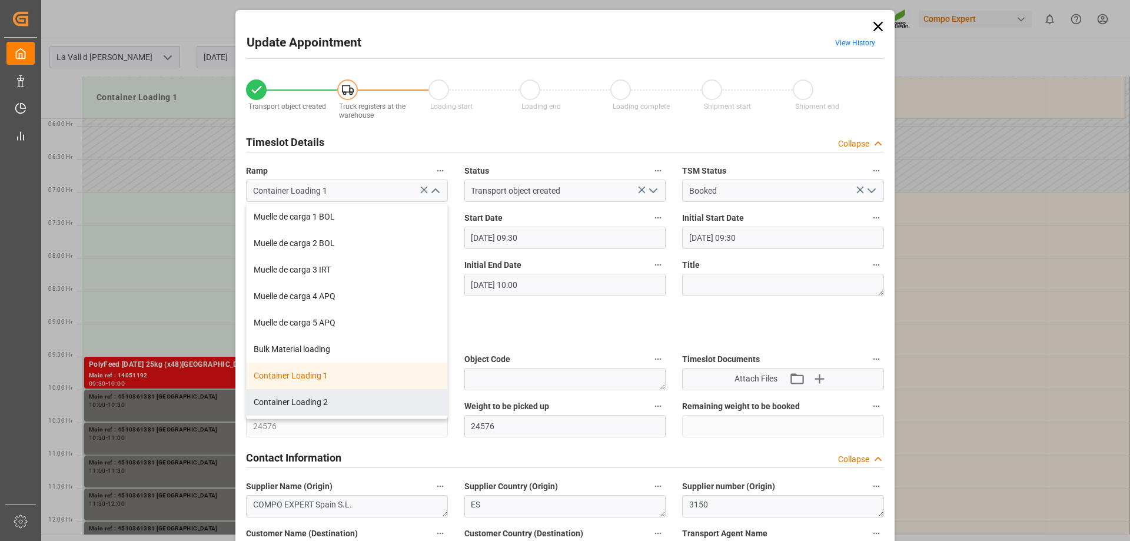
click at [371, 395] on div "Container Loading 2" at bounding box center [347, 402] width 201 height 26
type input "Container Loading 2"
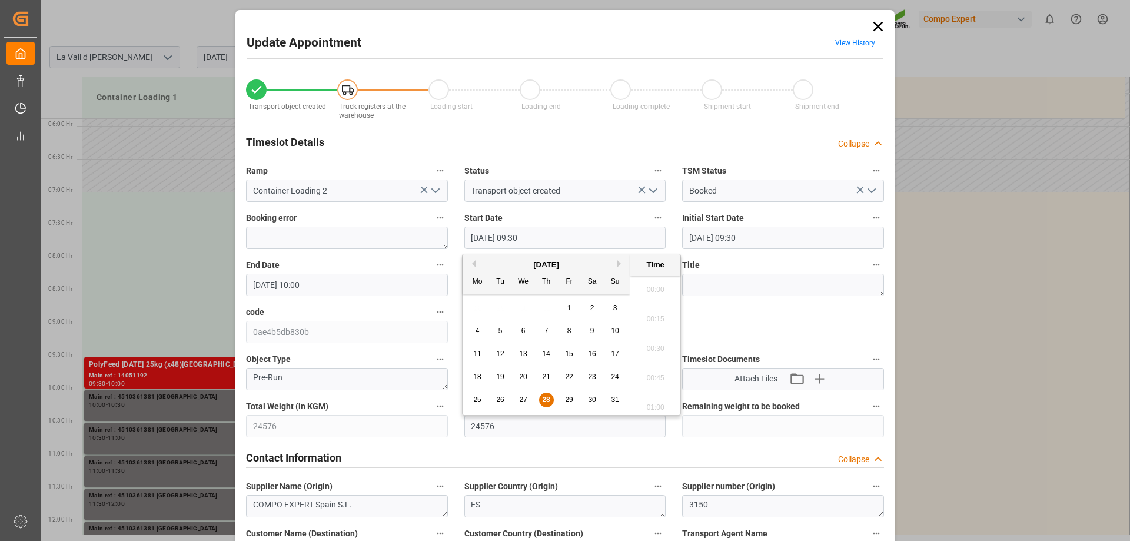
click at [477, 237] on input "[DATE] 09:30" at bounding box center [565, 238] width 202 height 22
click at [566, 403] on span "29" at bounding box center [569, 400] width 8 height 8
click at [656, 344] on li "07:30" at bounding box center [655, 344] width 50 height 29
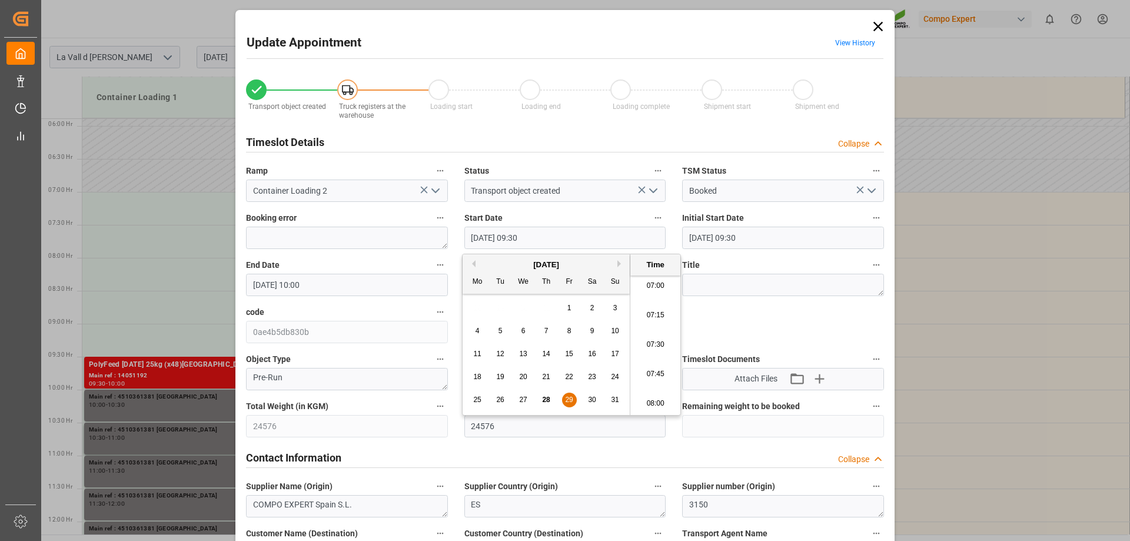
type input "[DATE] 07:30"
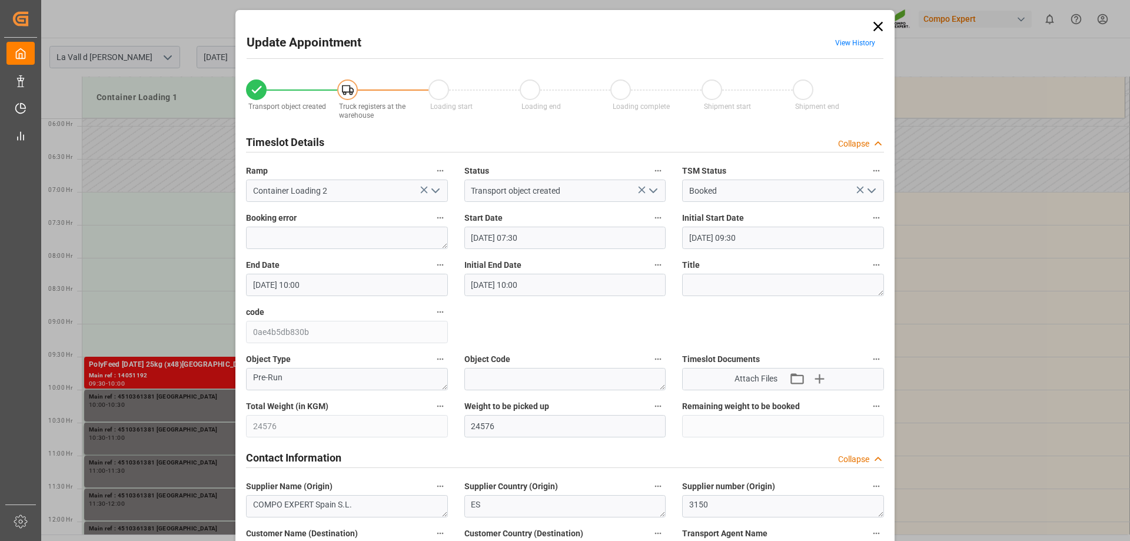
click at [348, 283] on input "[DATE] 10:00" at bounding box center [347, 285] width 202 height 22
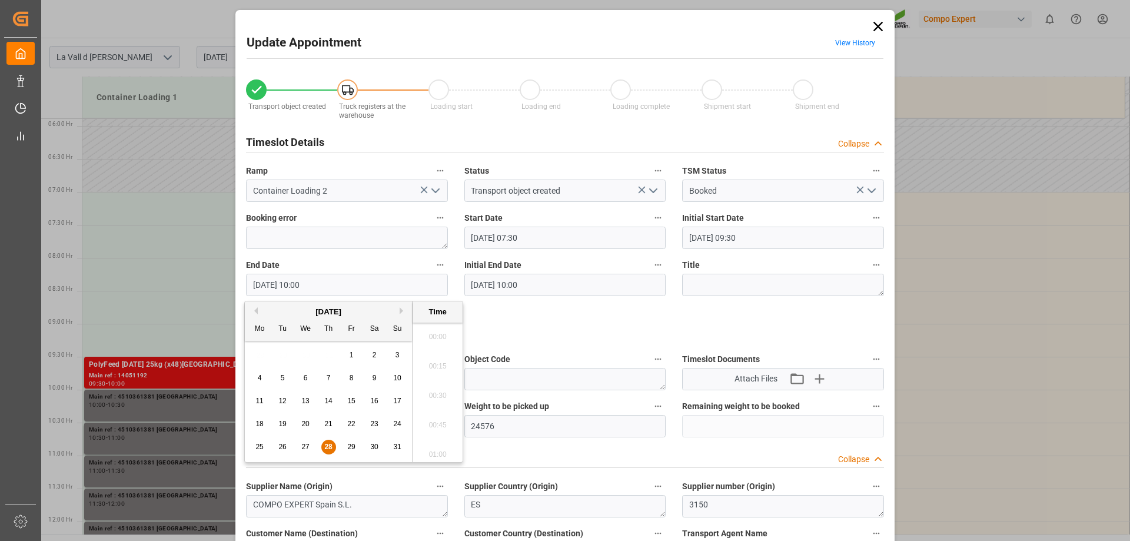
scroll to position [1122, 0]
drag, startPoint x: 346, startPoint y: 450, endPoint x: 377, endPoint y: 427, distance: 38.7
click at [346, 450] on div "29" at bounding box center [351, 447] width 15 height 14
click at [441, 346] on li "08:00" at bounding box center [438, 332] width 50 height 29
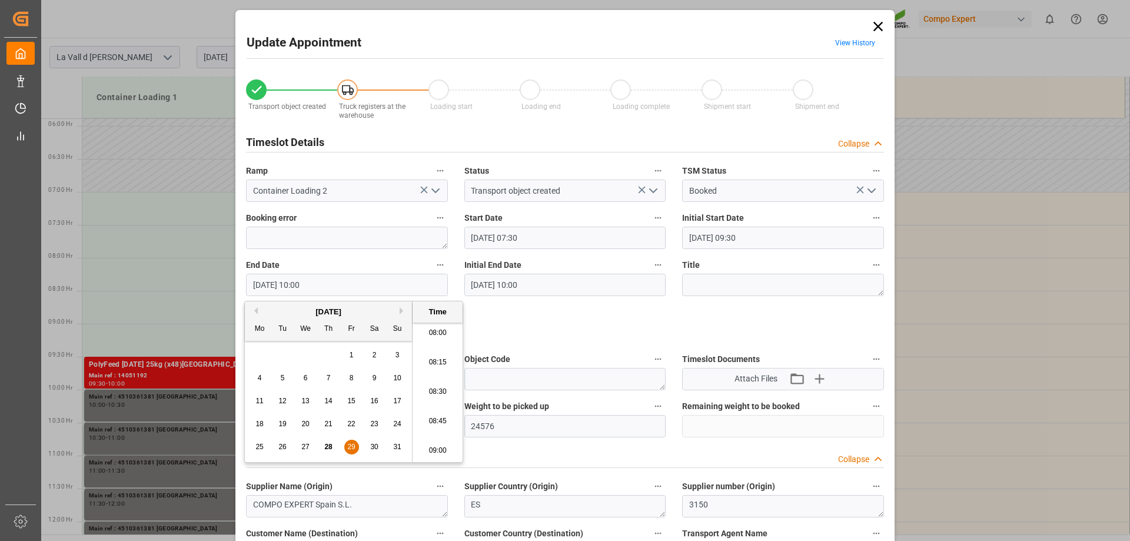
type input "[DATE] 08:00"
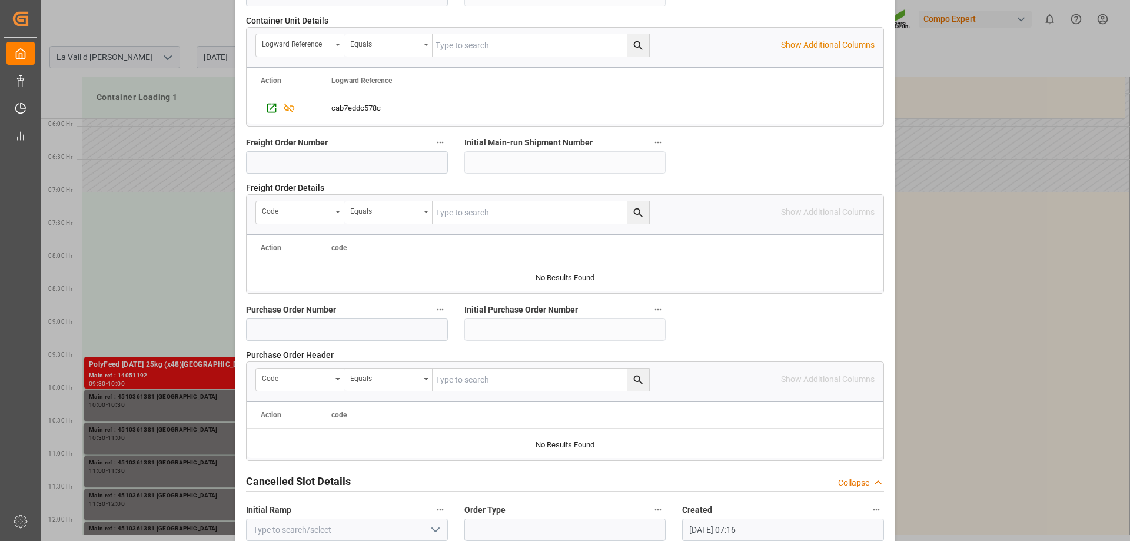
scroll to position [1092, 0]
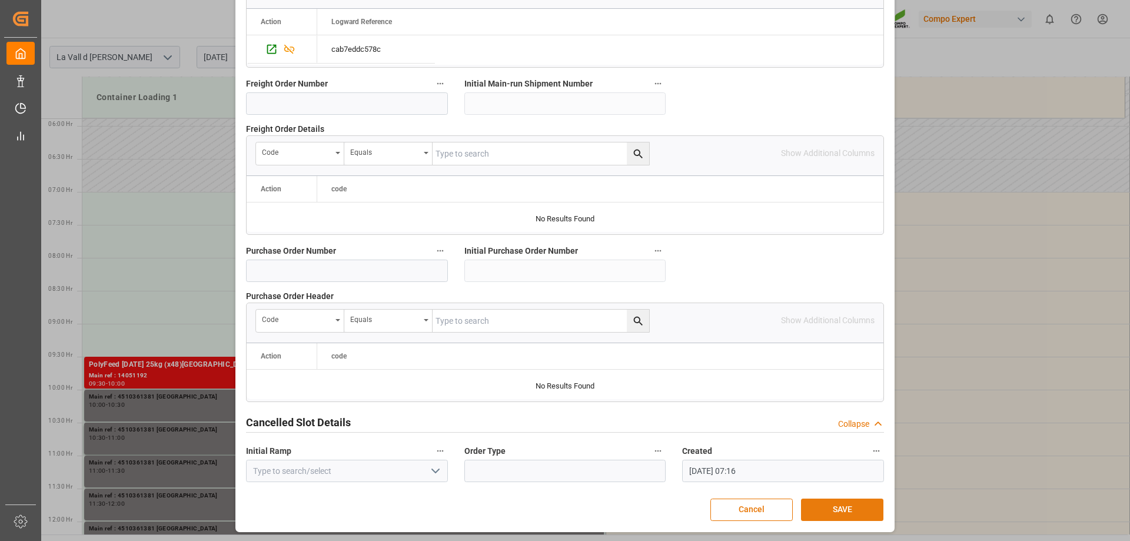
click at [856, 507] on button "SAVE" at bounding box center [842, 510] width 82 height 22
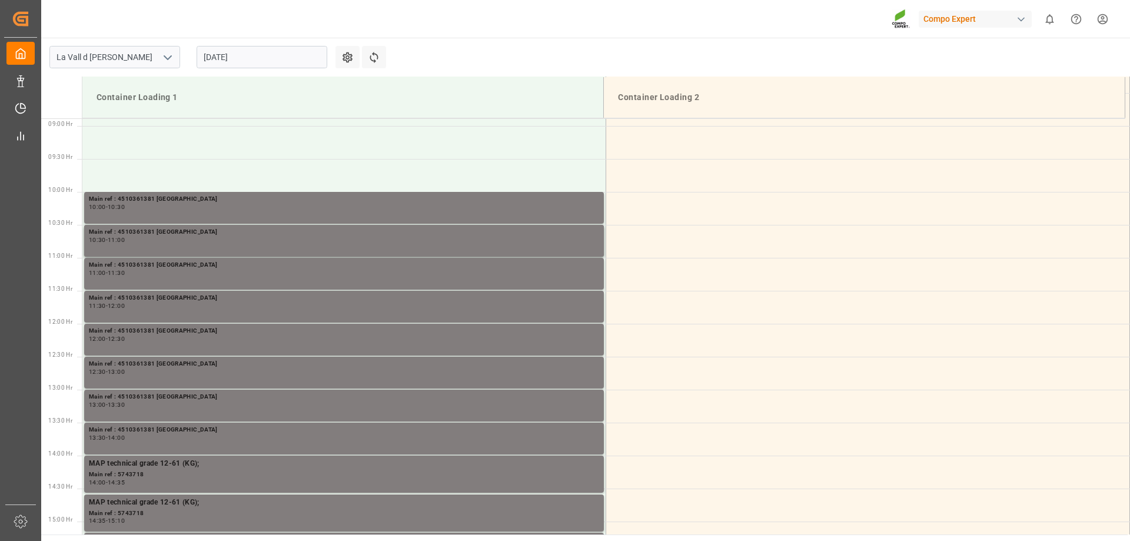
scroll to position [564, 0]
